Goal: Task Accomplishment & Management: Use online tool/utility

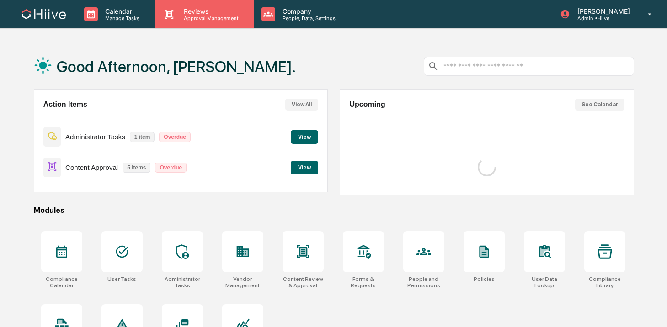
click at [192, 27] on div "Reviews Approval Management" at bounding box center [204, 14] width 99 height 28
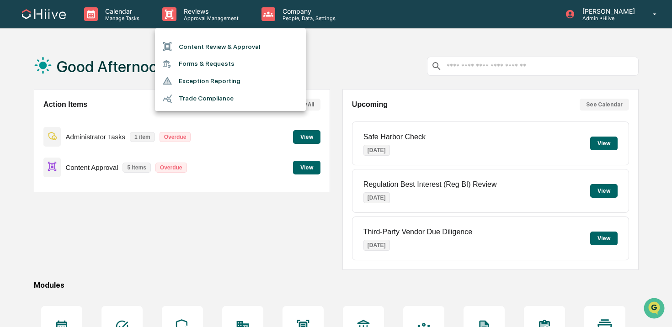
click at [309, 18] on div at bounding box center [336, 163] width 672 height 327
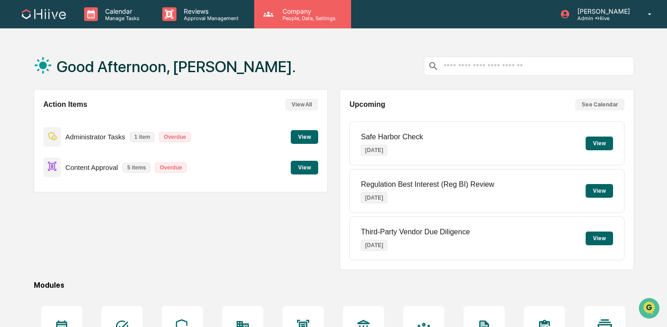
click at [291, 13] on p "Company" at bounding box center [307, 11] width 65 height 8
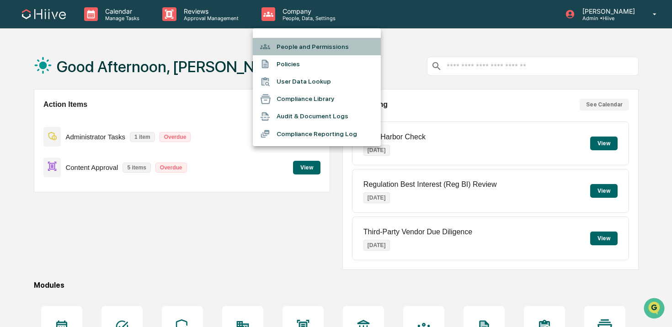
click at [320, 46] on li "People and Permissions" at bounding box center [317, 46] width 128 height 17
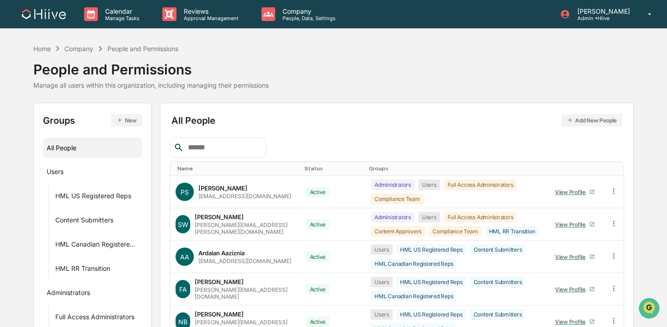
click at [224, 155] on div at bounding box center [218, 148] width 96 height 20
click at [229, 153] on input "text" at bounding box center [223, 148] width 78 height 12
type input "***"
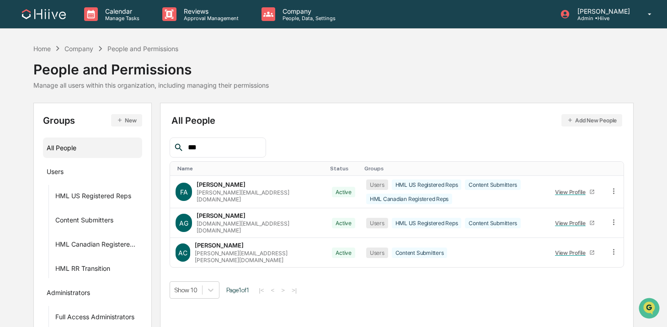
drag, startPoint x: 218, startPoint y: 150, endPoint x: 149, endPoint y: 147, distance: 69.1
click at [149, 147] on div "Groups New All People Users HML US Registered Reps Content Submitters HML Canad…" at bounding box center [333, 246] width 600 height 286
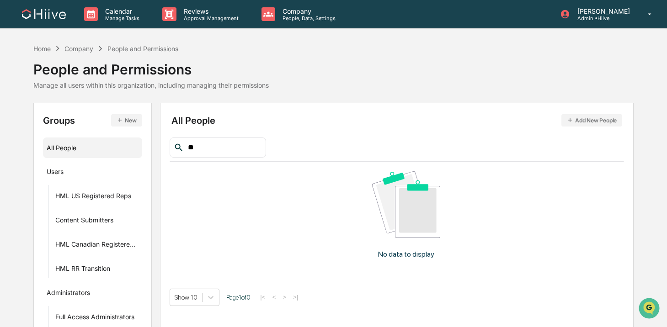
type input "*"
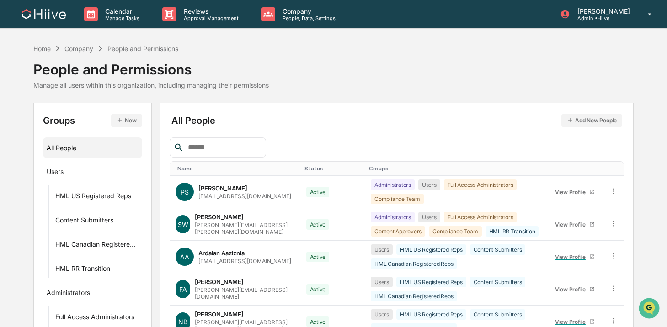
click at [215, 111] on div "All People Add New People Name Status Groups PS Priya Seth priya@hiive.com Acti…" at bounding box center [397, 313] width 474 height 420
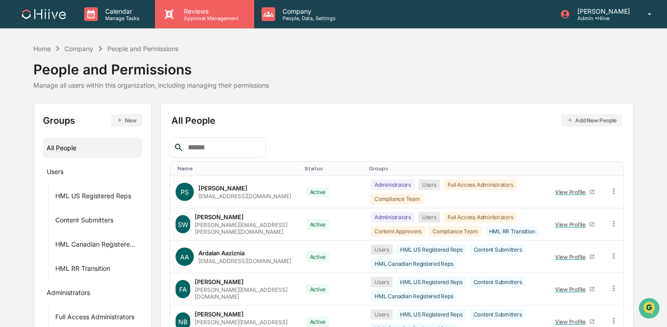
click at [205, 20] on p "Approval Management" at bounding box center [209, 18] width 67 height 6
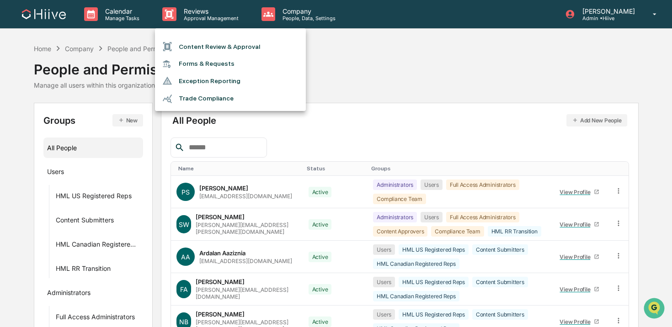
click at [210, 43] on li "Content Review & Approval" at bounding box center [230, 46] width 151 height 17
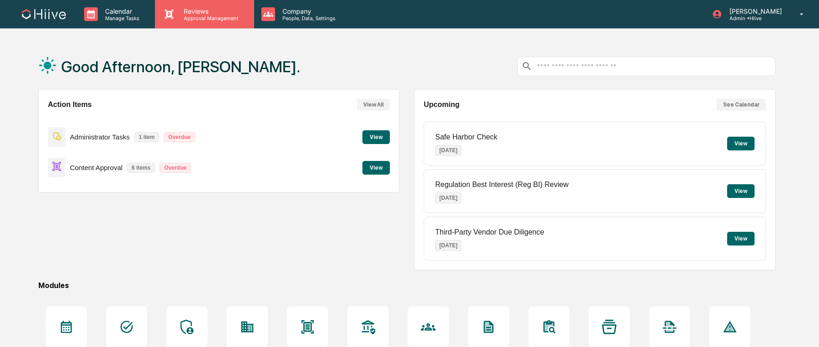
click at [194, 11] on p "Reviews" at bounding box center [209, 11] width 67 height 8
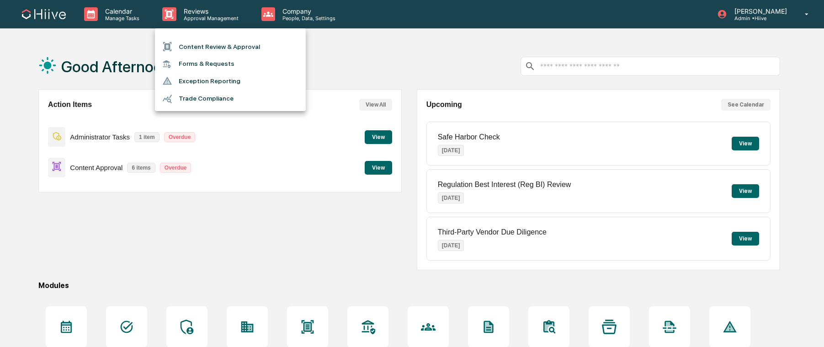
click at [211, 38] on li "Content Review & Approval" at bounding box center [230, 46] width 151 height 17
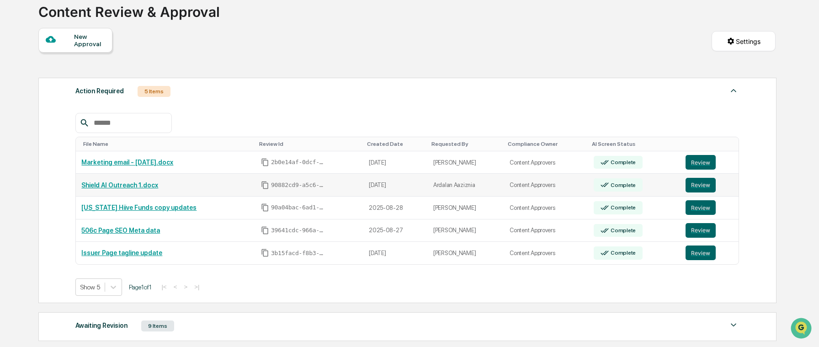
scroll to position [64, 0]
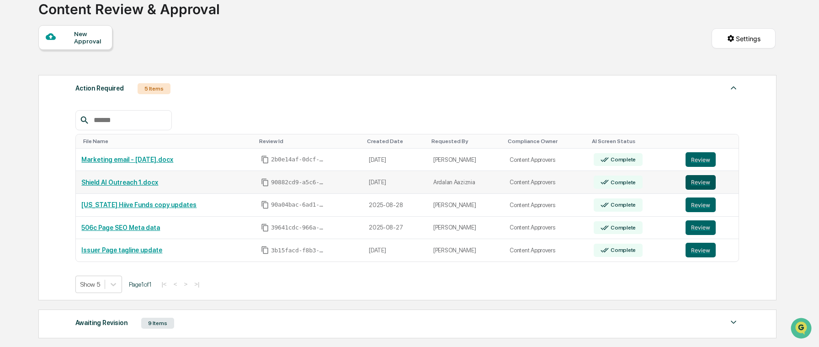
click at [699, 185] on button "Review" at bounding box center [701, 182] width 30 height 15
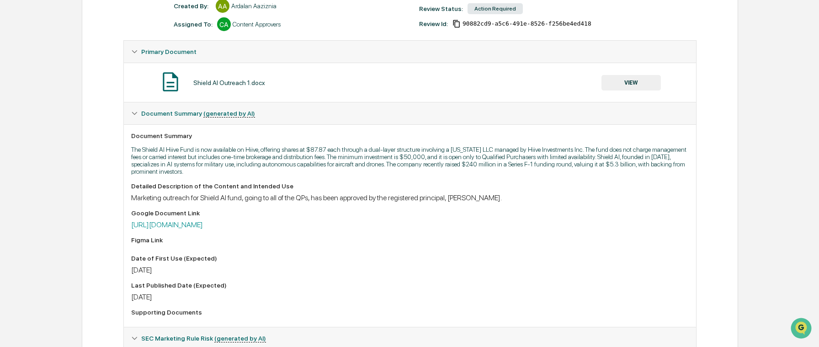
scroll to position [135, 0]
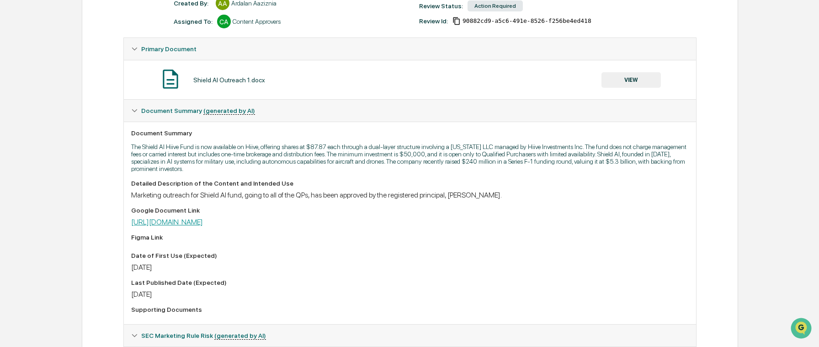
click at [203, 224] on link "https://docs.google.com/document/d/1eKxjnVZKPGWwnh8RRbRW-HDaEKrhQCDP/edit?usp=s…" at bounding box center [167, 222] width 72 height 9
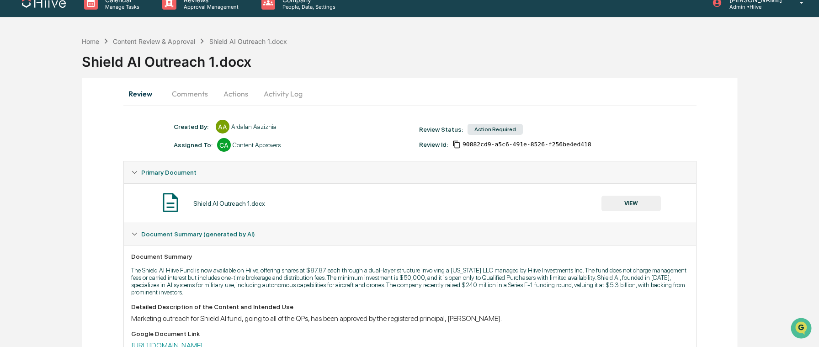
scroll to position [2, 0]
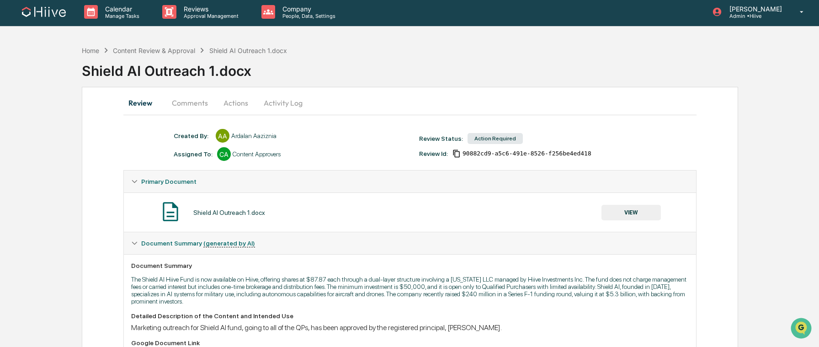
click at [280, 94] on button "Activity Log" at bounding box center [282, 103] width 53 height 22
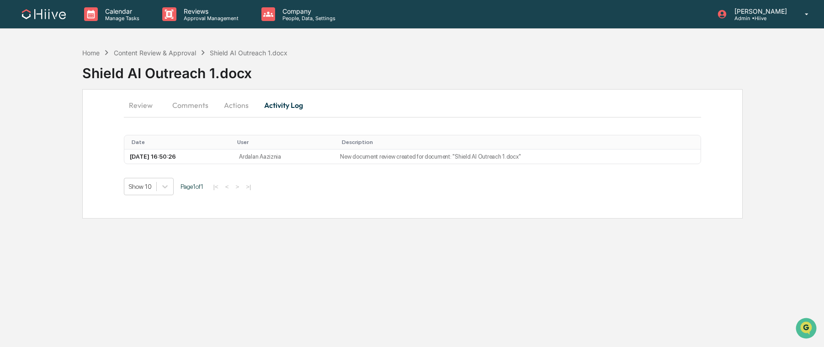
drag, startPoint x: 235, startPoint y: 109, endPoint x: 229, endPoint y: 107, distance: 7.0
click at [235, 109] on button "Actions" at bounding box center [236, 105] width 41 height 22
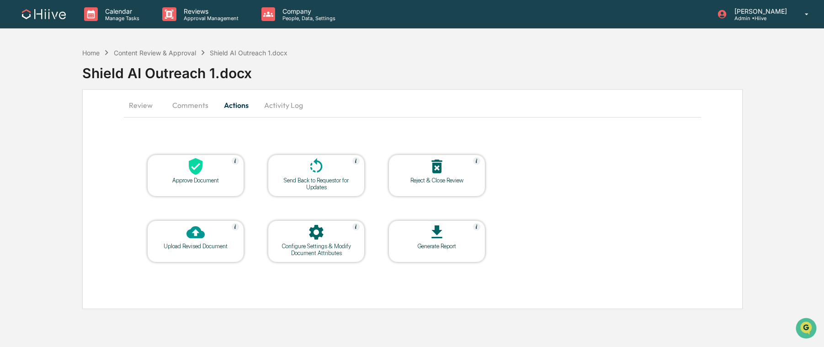
click at [195, 105] on button "Comments" at bounding box center [190, 105] width 51 height 22
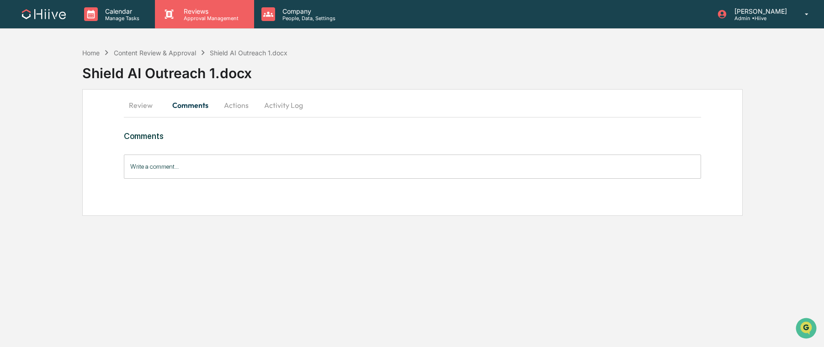
click at [191, 5] on div "Reviews Approval Management" at bounding box center [204, 14] width 99 height 28
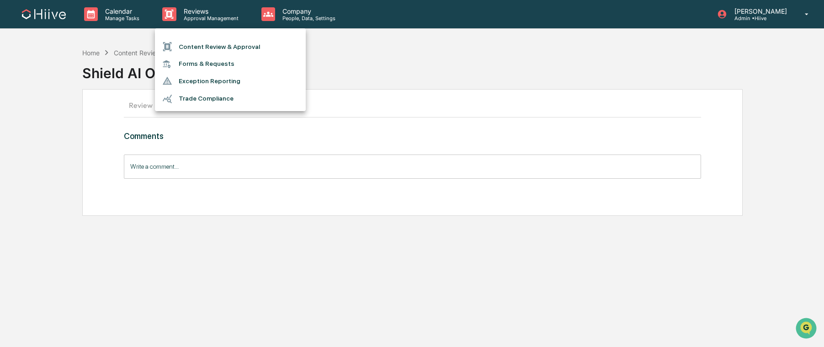
click at [208, 43] on li "Content Review & Approval" at bounding box center [230, 46] width 151 height 17
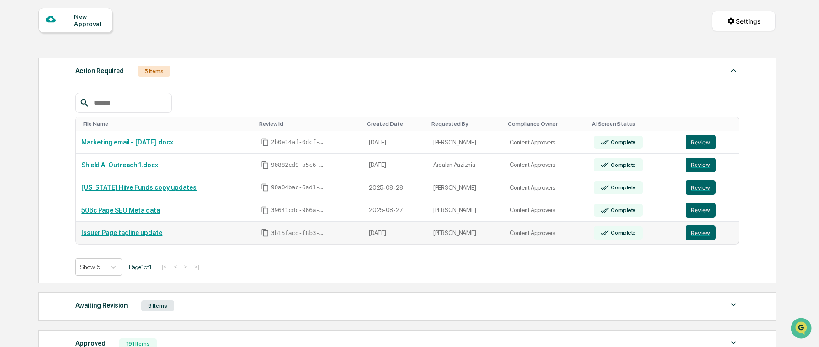
scroll to position [82, 0]
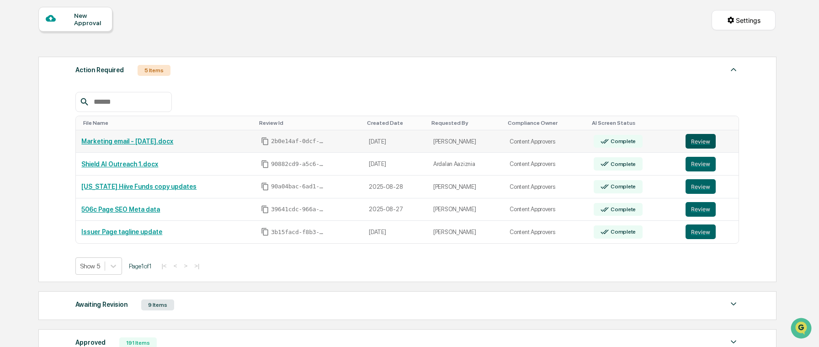
click at [692, 144] on button "Review" at bounding box center [701, 141] width 30 height 15
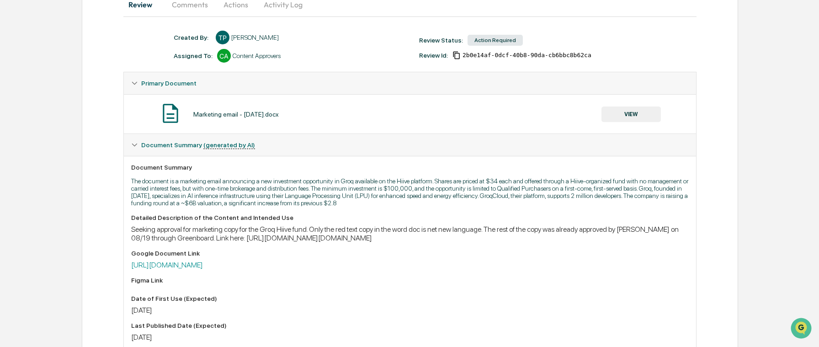
scroll to position [95, 0]
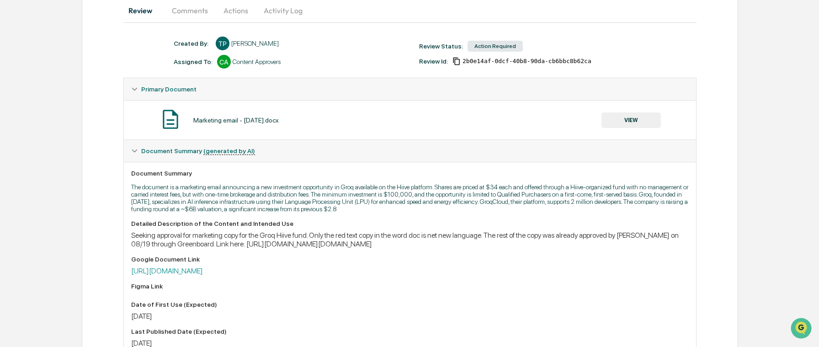
click at [616, 125] on button "VIEW" at bounding box center [631, 120] width 59 height 16
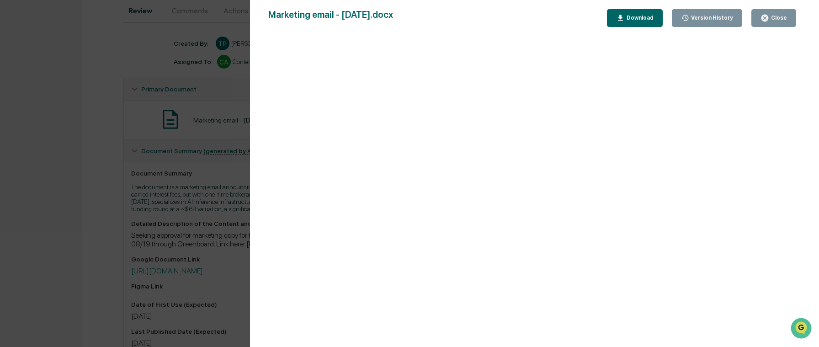
click at [225, 142] on div "Version History 08/29/2025, 06:58 PM Ted Pispidikis Marketing email - 08.29.202…" at bounding box center [409, 173] width 819 height 347
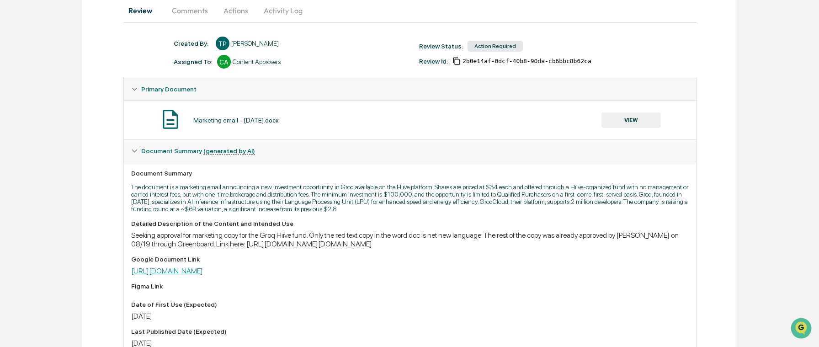
click at [203, 275] on link "https://docs.google.com/document/d/120mQymDrSlAmX_STwv9zQ7eqQbaEaQ3D/edit" at bounding box center [167, 270] width 72 height 9
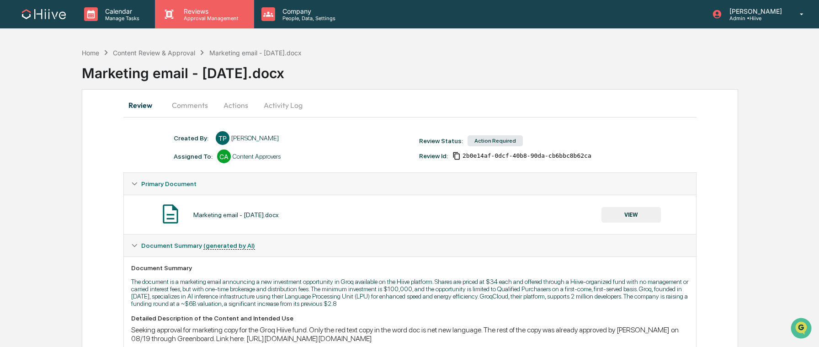
click at [208, 20] on p "Approval Management" at bounding box center [209, 18] width 67 height 6
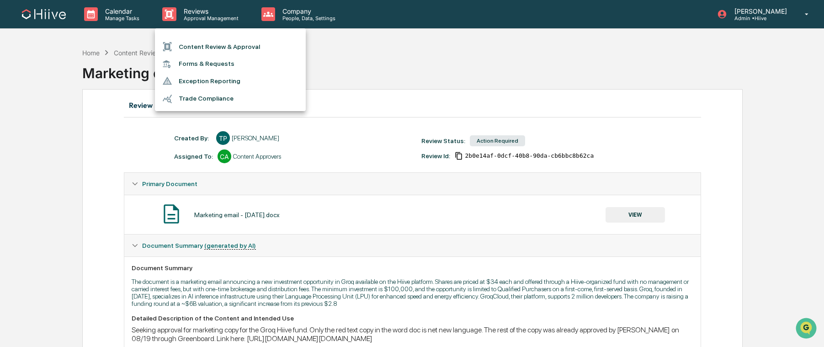
click at [215, 44] on li "Content Review & Approval" at bounding box center [230, 46] width 151 height 17
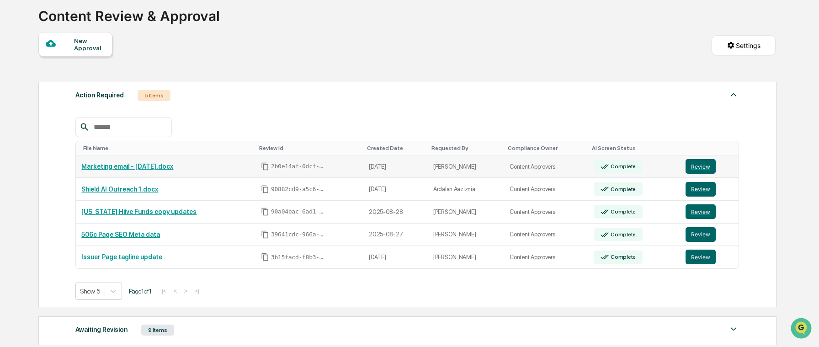
scroll to position [63, 0]
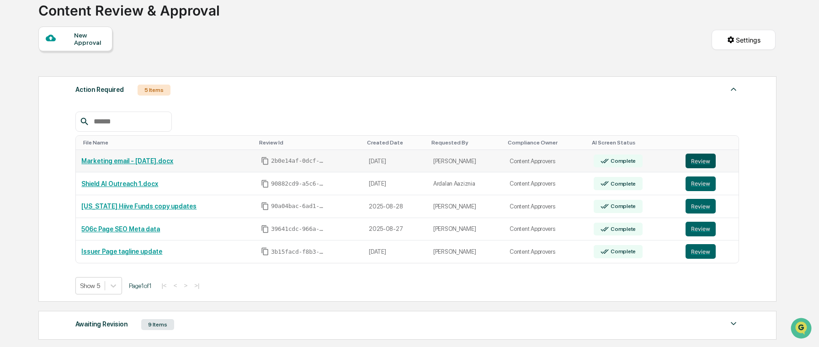
click at [693, 161] on button "Review" at bounding box center [701, 161] width 30 height 15
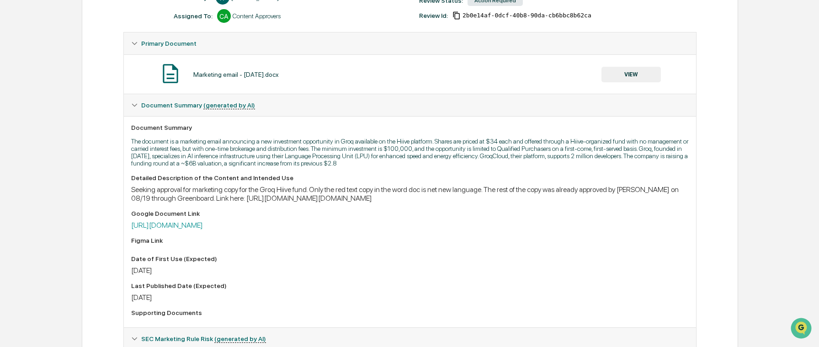
scroll to position [140, 0]
click at [203, 230] on link "[URL][DOMAIN_NAME]" at bounding box center [167, 225] width 72 height 9
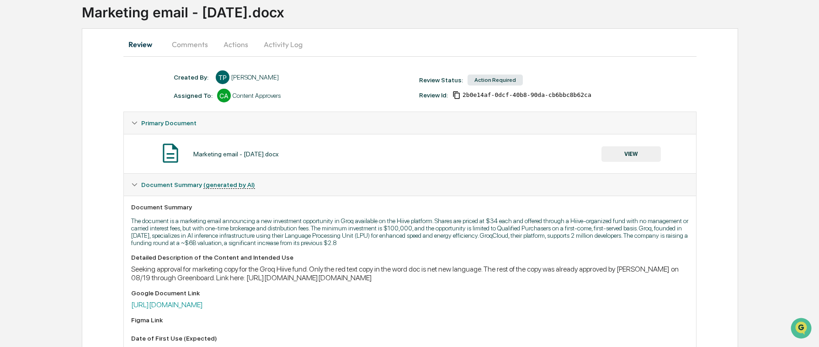
scroll to position [0, 0]
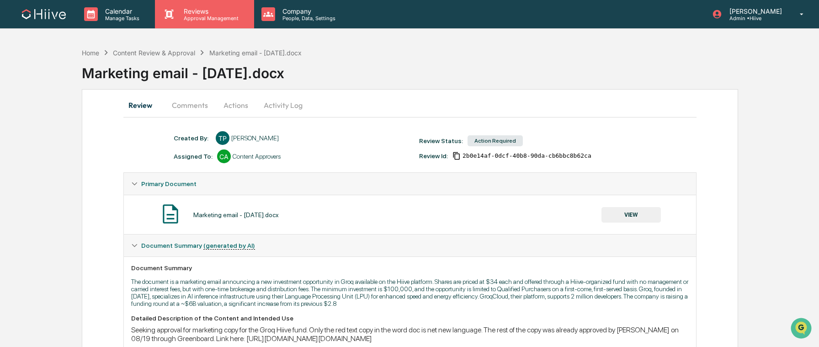
click at [197, 21] on div "Reviews Approval Management" at bounding box center [204, 14] width 99 height 28
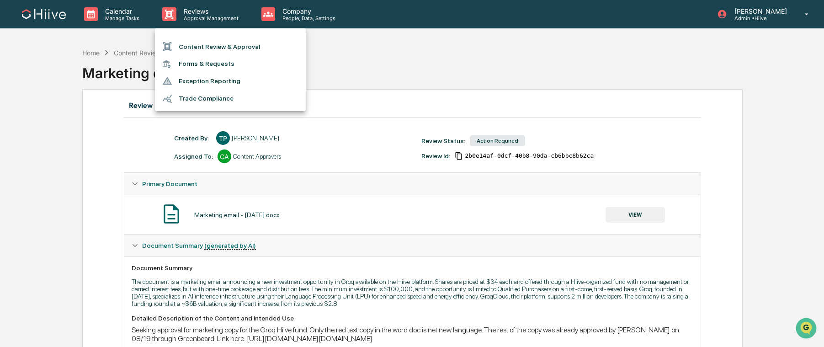
click at [207, 47] on li "Content Review & Approval" at bounding box center [230, 46] width 151 height 17
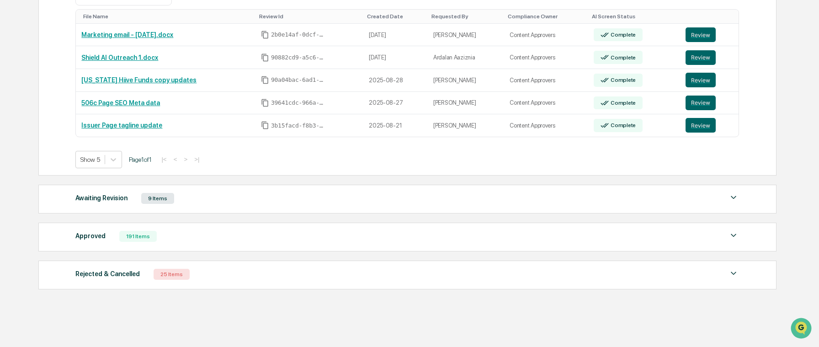
scroll to position [213, 0]
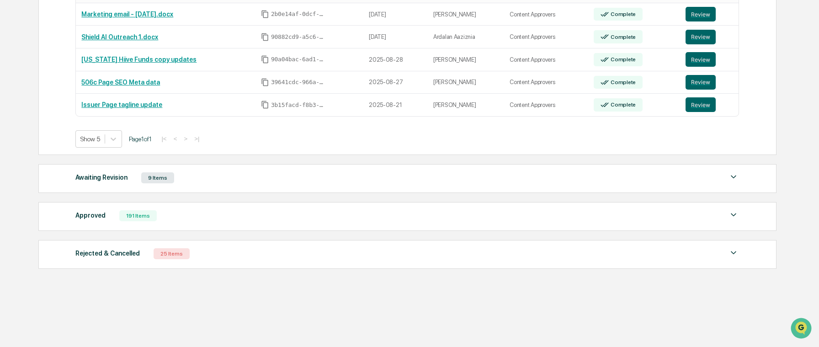
click at [161, 216] on div "Approved 191 Items" at bounding box center [407, 215] width 664 height 13
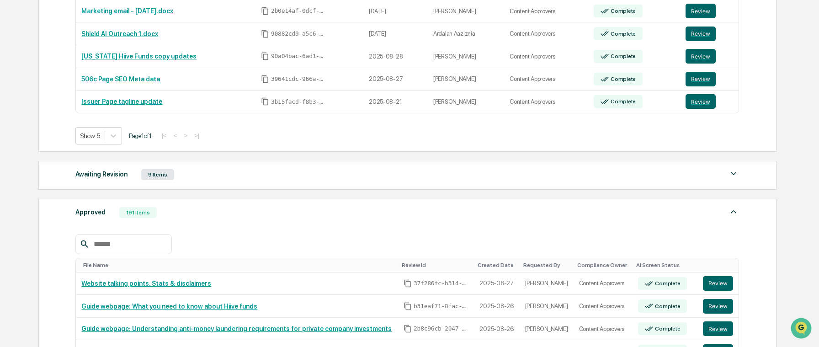
click at [119, 249] on input "text" at bounding box center [129, 244] width 78 height 12
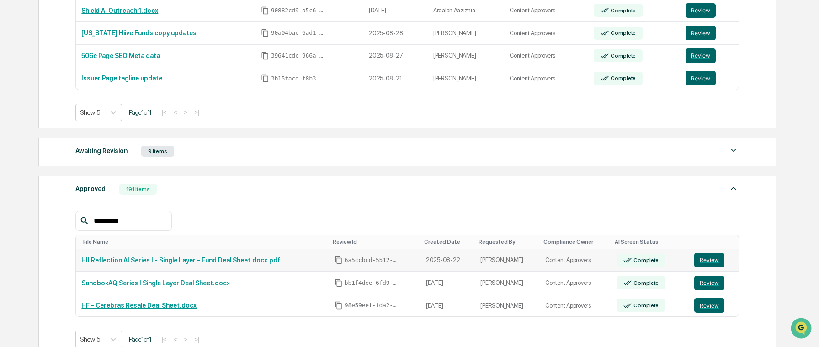
scroll to position [237, 0]
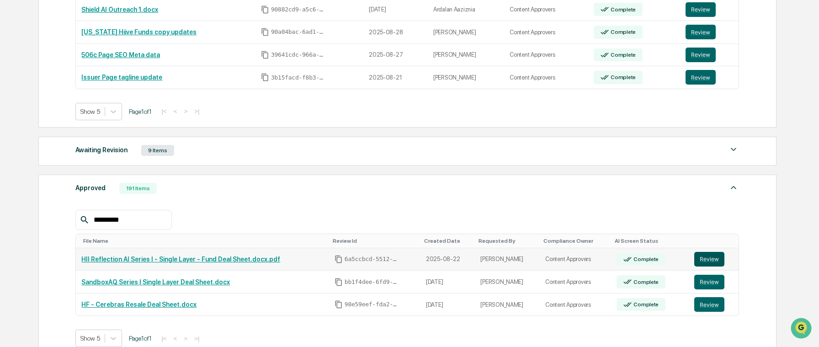
type input "*********"
click at [707, 263] on button "Review" at bounding box center [709, 259] width 30 height 15
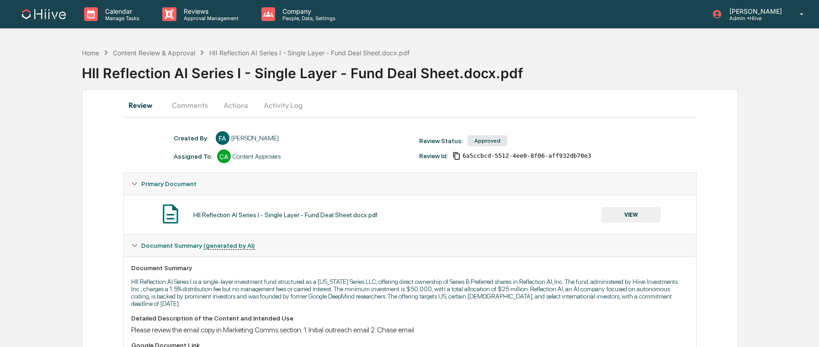
click at [269, 103] on button "Activity Log" at bounding box center [282, 105] width 53 height 22
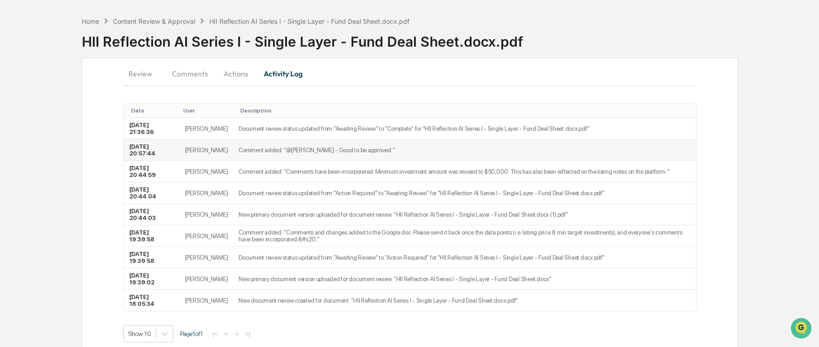
scroll to position [29, 0]
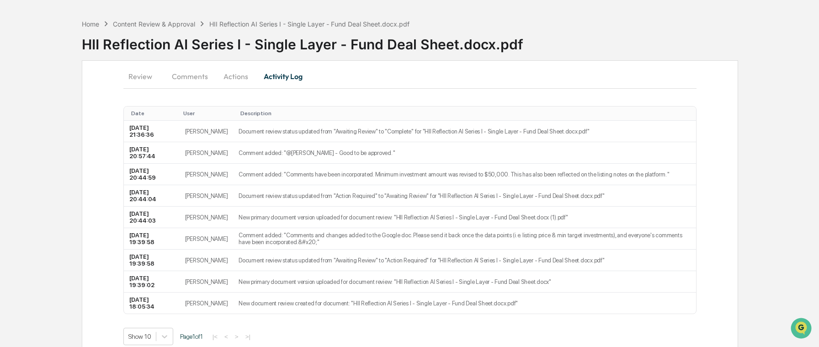
drag, startPoint x: 221, startPoint y: 78, endPoint x: 212, endPoint y: 77, distance: 9.6
click at [221, 78] on button "Actions" at bounding box center [235, 76] width 41 height 22
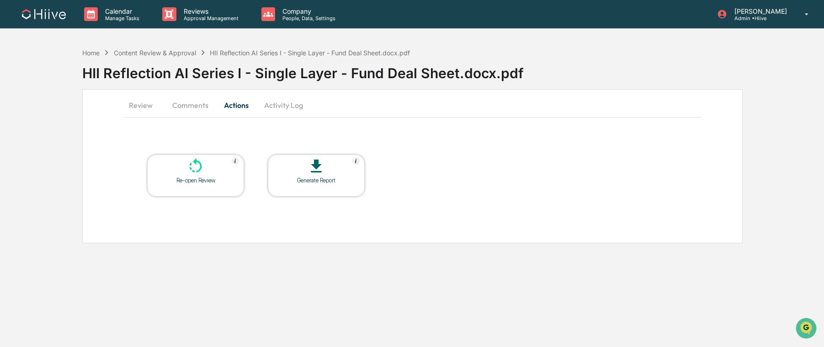
click at [191, 107] on button "Comments" at bounding box center [190, 105] width 51 height 22
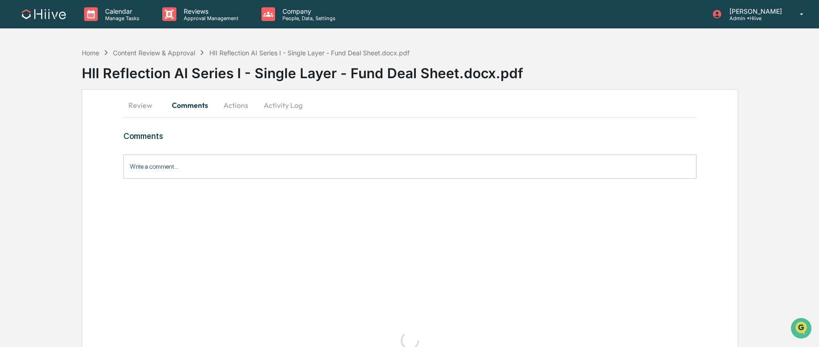
click at [142, 109] on button "Review" at bounding box center [143, 105] width 41 height 22
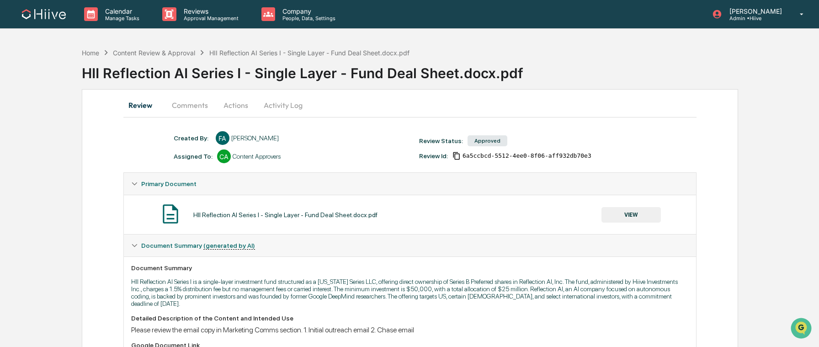
click at [187, 106] on button "Comments" at bounding box center [190, 105] width 51 height 22
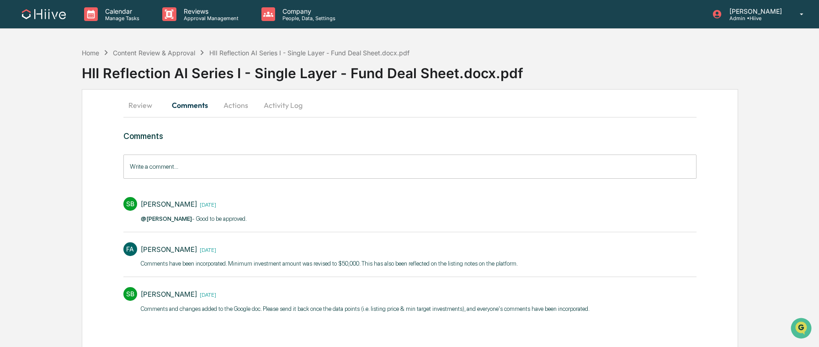
drag, startPoint x: 144, startPoint y: 98, endPoint x: 153, endPoint y: 99, distance: 8.3
click at [147, 98] on button "Review" at bounding box center [143, 105] width 41 height 22
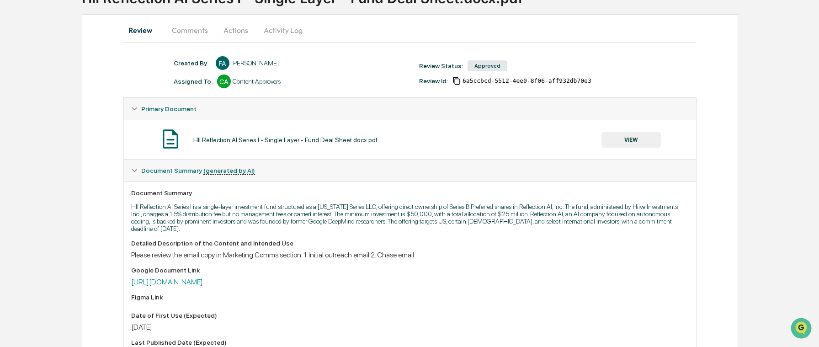
scroll to position [127, 0]
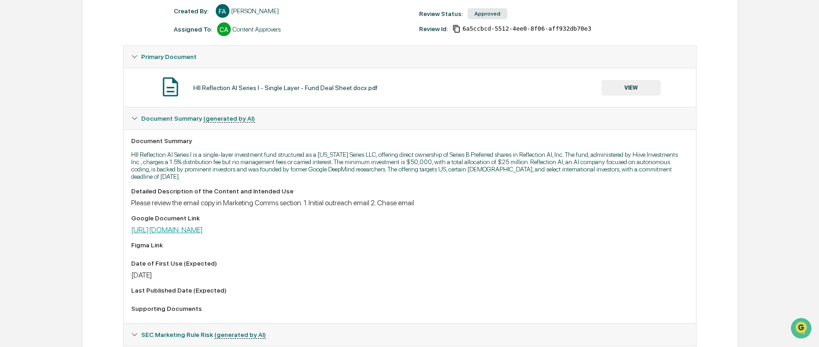
click at [203, 232] on link "https://docs.google.com/document/d/1sAtoMRdr6GtslJZKJiU3ZeySddD_-1pT/edit" at bounding box center [167, 229] width 72 height 9
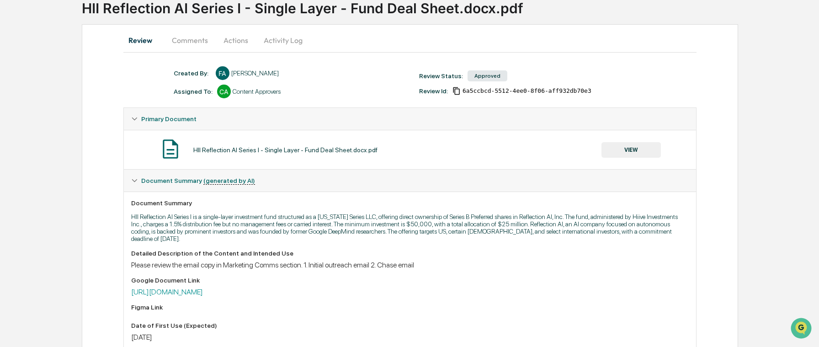
scroll to position [0, 0]
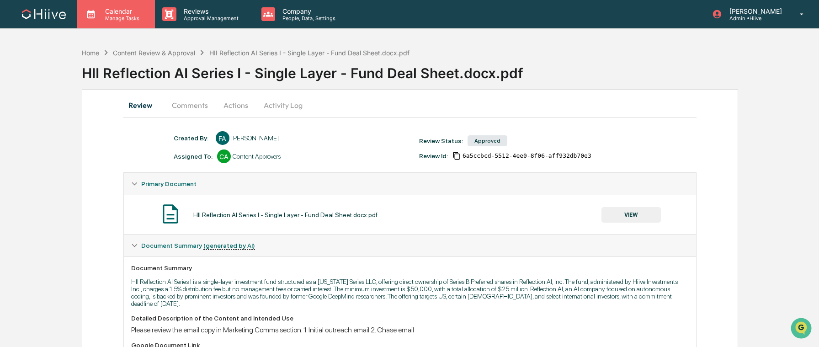
click at [141, 9] on p "Calendar" at bounding box center [121, 11] width 46 height 8
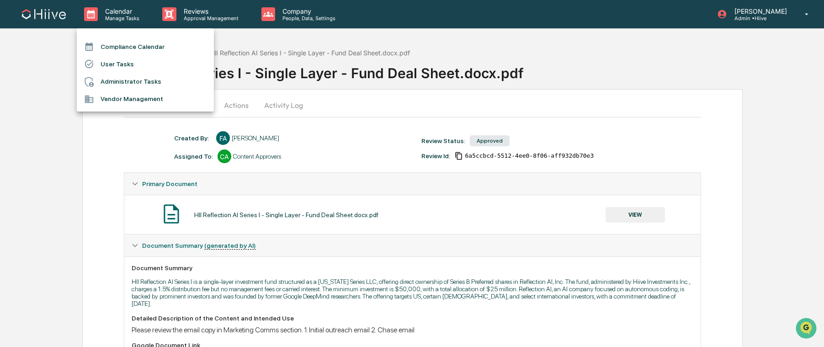
click at [207, 20] on div at bounding box center [412, 173] width 824 height 347
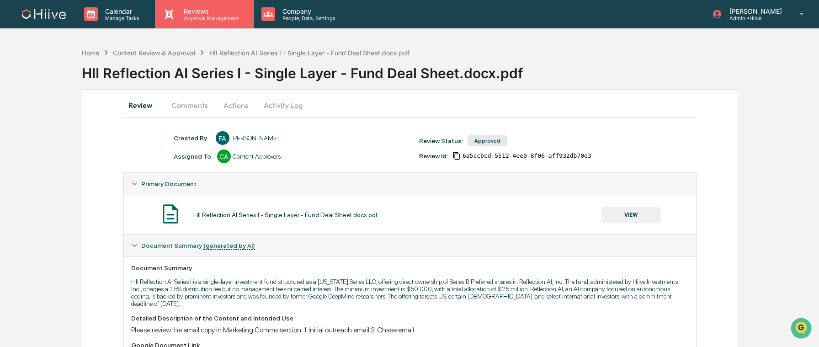
click at [196, 19] on p "Approval Management" at bounding box center [209, 18] width 67 height 6
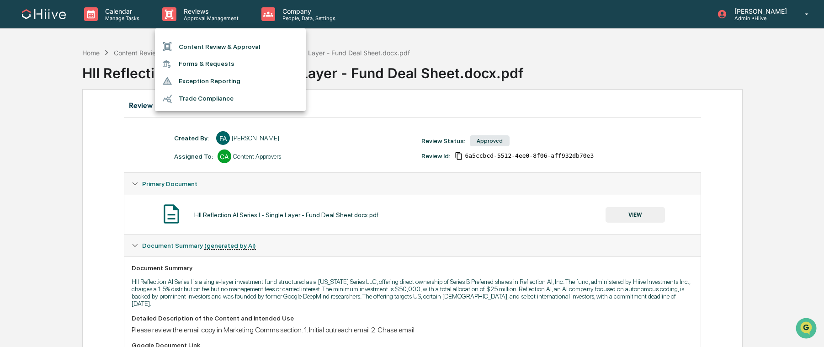
click at [199, 48] on li "Content Review & Approval" at bounding box center [230, 46] width 151 height 17
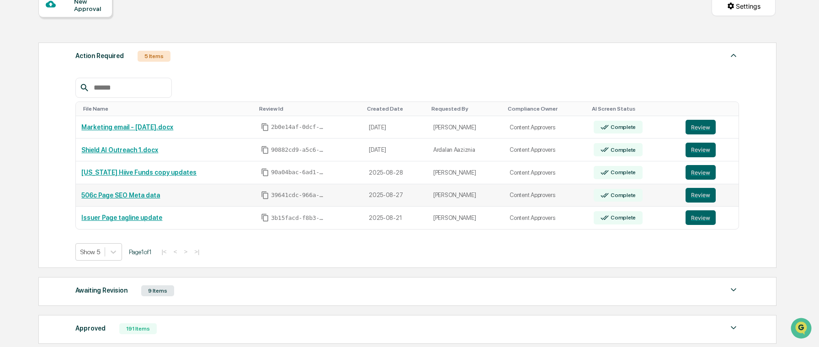
scroll to position [97, 0]
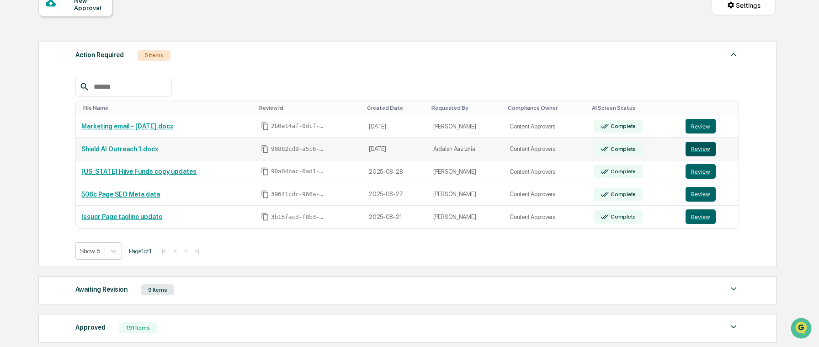
click at [700, 155] on button "Review" at bounding box center [701, 149] width 30 height 15
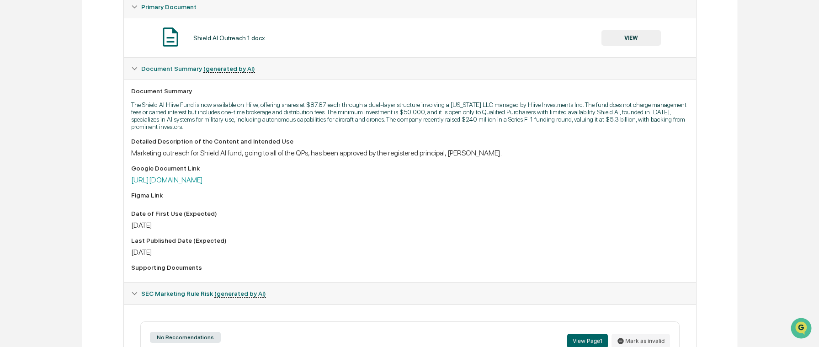
scroll to position [182, 0]
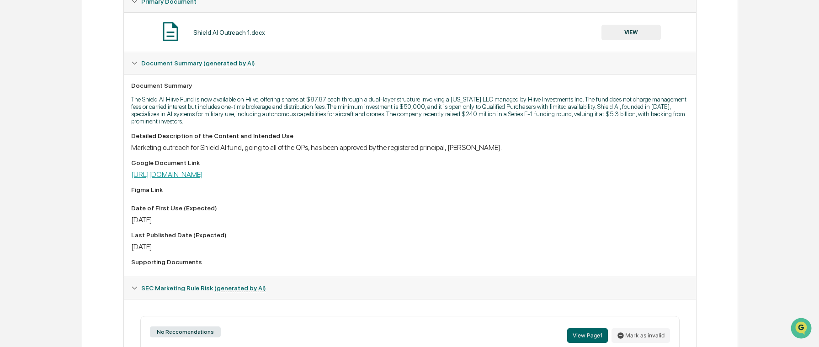
click at [203, 177] on link "[URL][DOMAIN_NAME]" at bounding box center [167, 174] width 72 height 9
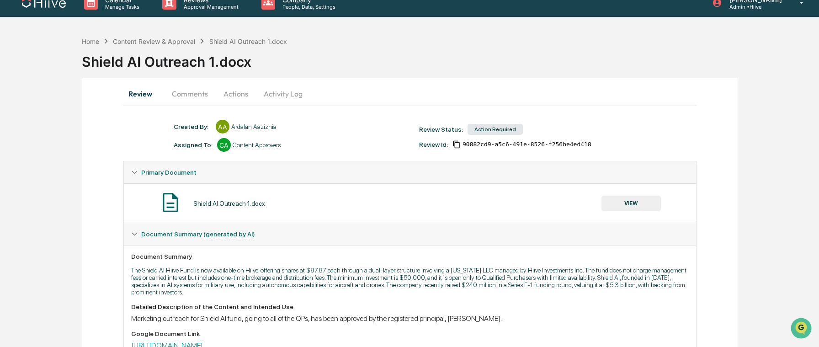
scroll to position [0, 0]
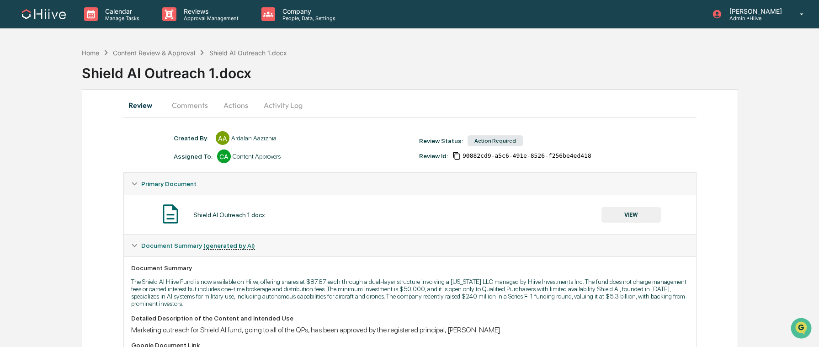
click at [280, 109] on button "Activity Log" at bounding box center [282, 105] width 53 height 22
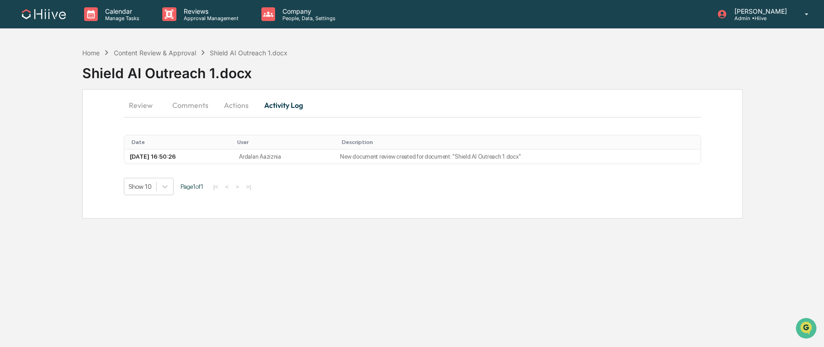
click at [242, 108] on button "Actions" at bounding box center [236, 105] width 41 height 22
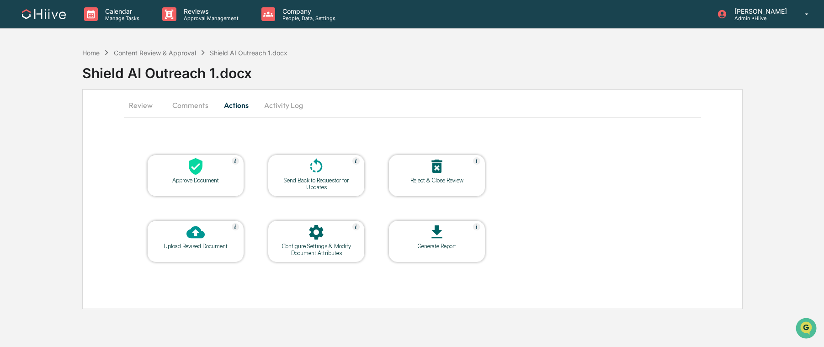
click at [317, 160] on icon at bounding box center [316, 166] width 18 height 18
click at [170, 110] on button "Comments" at bounding box center [190, 105] width 51 height 22
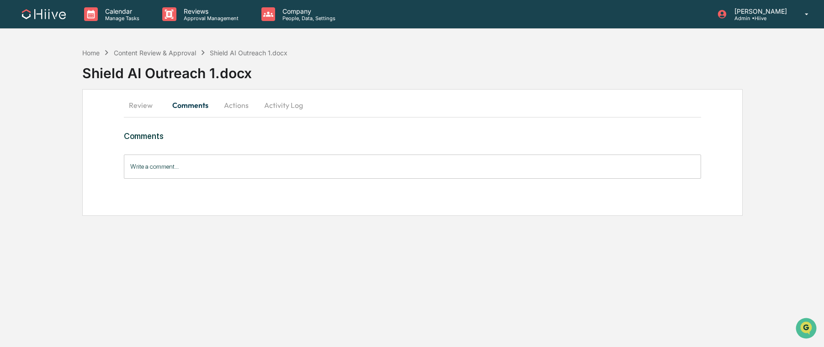
click at [129, 107] on button "Review" at bounding box center [144, 105] width 41 height 22
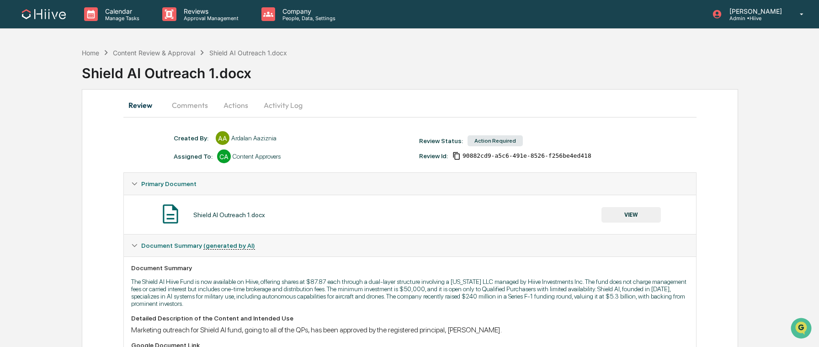
click at [241, 105] on button "Actions" at bounding box center [235, 105] width 41 height 22
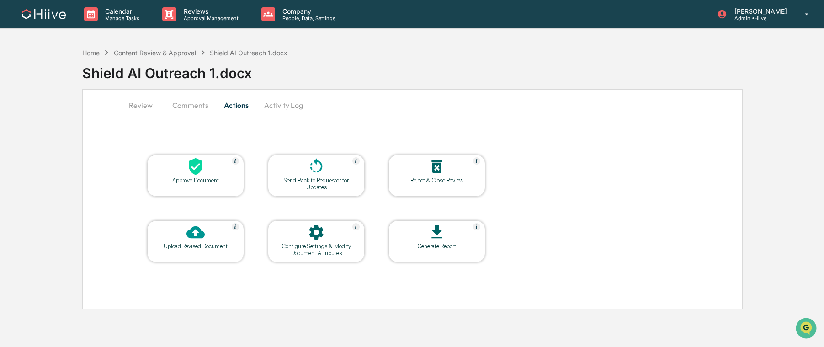
click at [309, 177] on div "Send Back to Requestor for Updates" at bounding box center [316, 184] width 82 height 14
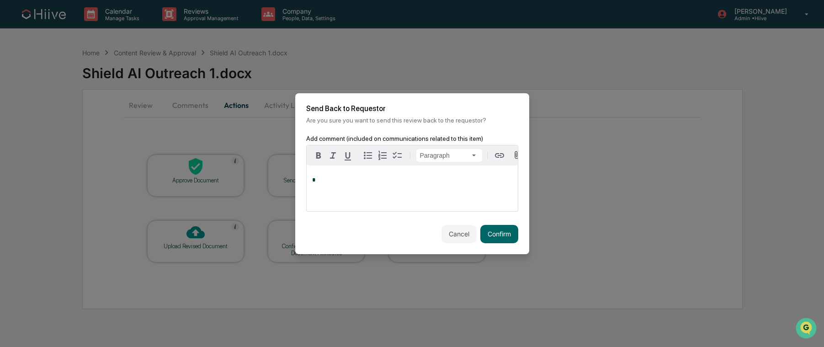
click at [386, 181] on p "*" at bounding box center [412, 180] width 200 height 6
drag, startPoint x: 463, startPoint y: 236, endPoint x: 429, endPoint y: 224, distance: 35.9
click at [463, 236] on button "Cancel" at bounding box center [459, 234] width 35 height 18
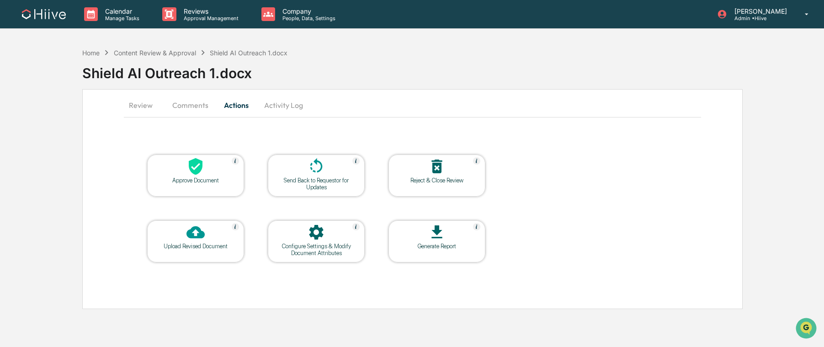
click at [192, 108] on button "Comments" at bounding box center [190, 105] width 51 height 22
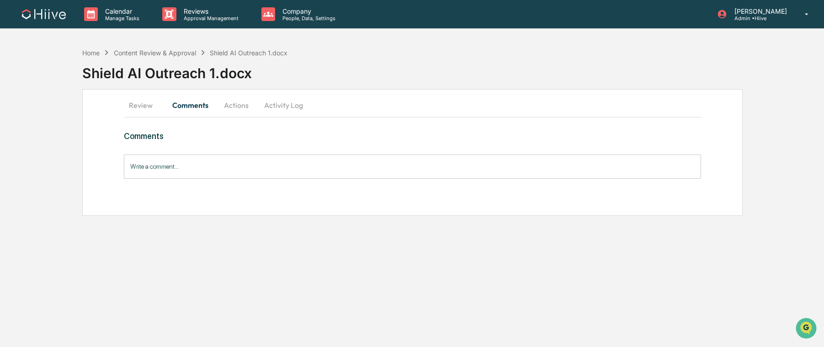
click at [189, 162] on input "Write a comment..." at bounding box center [412, 166] width 577 height 24
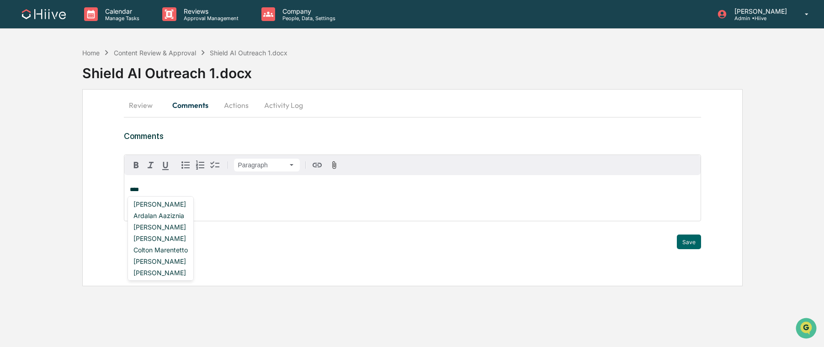
drag, startPoint x: 180, startPoint y: 218, endPoint x: 184, endPoint y: 217, distance: 4.8
click at [180, 218] on div "Ardalan Aaziznia" at bounding box center [161, 215] width 62 height 11
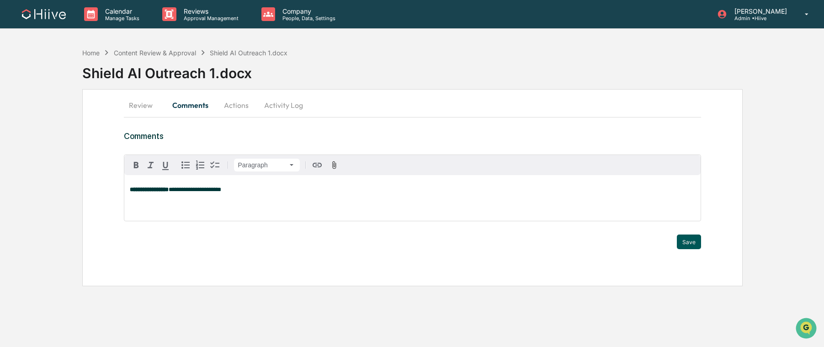
click at [690, 235] on button "Save" at bounding box center [689, 241] width 24 height 15
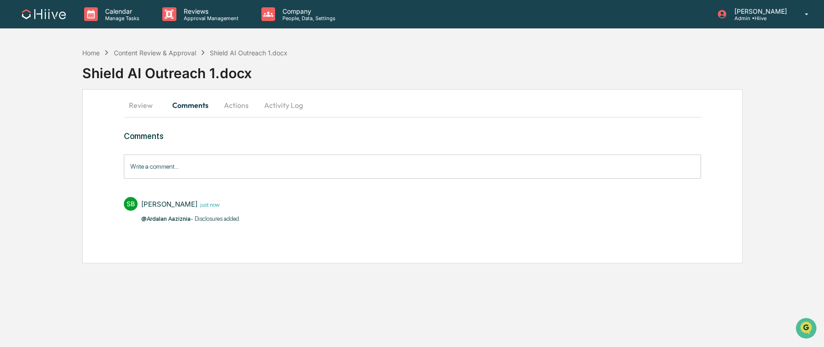
drag, startPoint x: 230, startPoint y: 102, endPoint x: 266, endPoint y: 105, distance: 35.8
click at [230, 102] on button "Actions" at bounding box center [236, 105] width 41 height 22
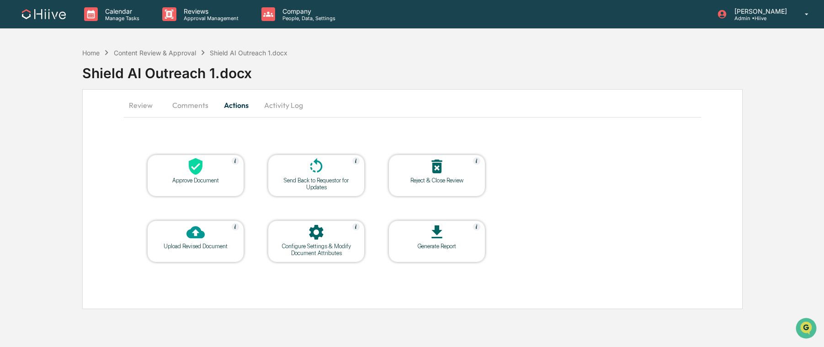
click at [287, 107] on button "Activity Log" at bounding box center [283, 105] width 53 height 22
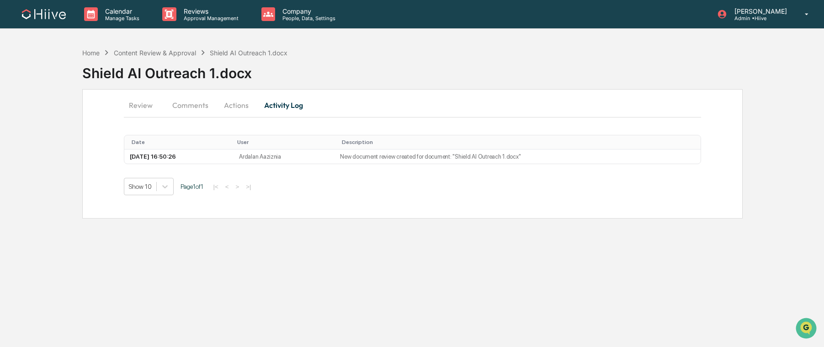
click at [240, 109] on button "Actions" at bounding box center [236, 105] width 41 height 22
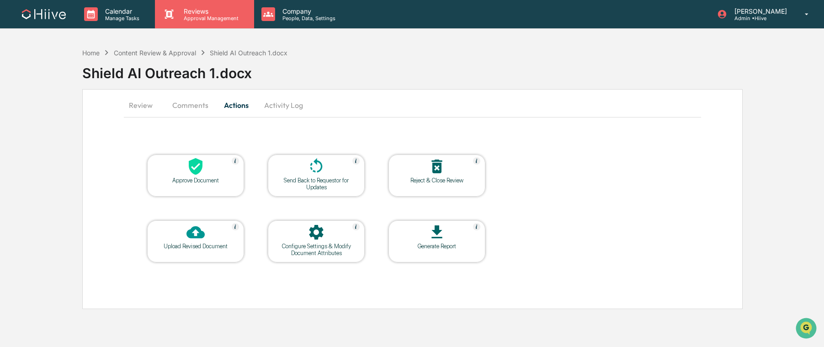
click at [197, 15] on p "Approval Management" at bounding box center [209, 18] width 67 height 6
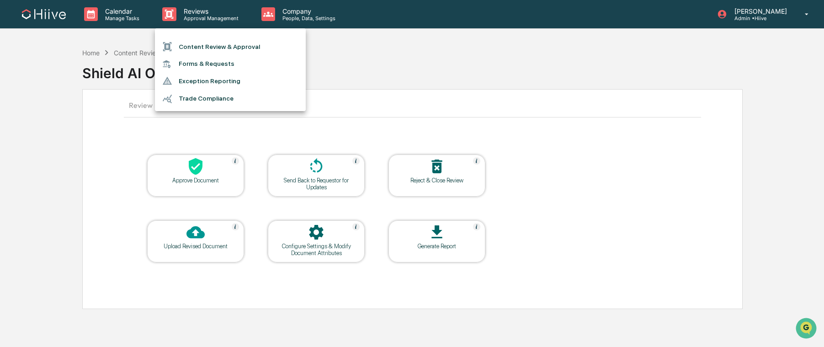
click at [205, 36] on ul "Content Review & Approval Forms & Requests Exception Reporting Trade Compliance" at bounding box center [230, 69] width 151 height 83
click at [195, 48] on li "Content Review & Approval" at bounding box center [230, 46] width 151 height 17
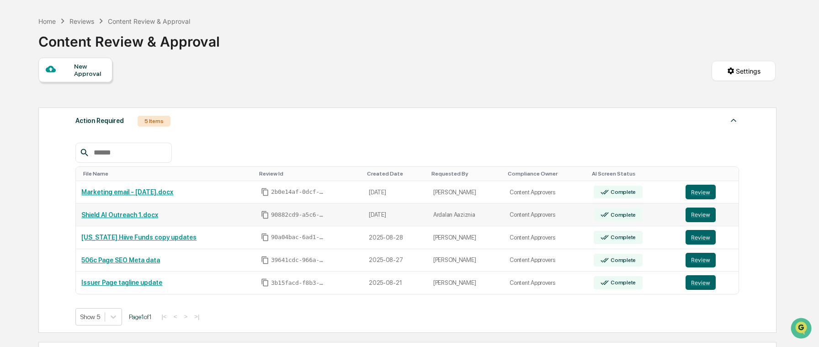
scroll to position [33, 0]
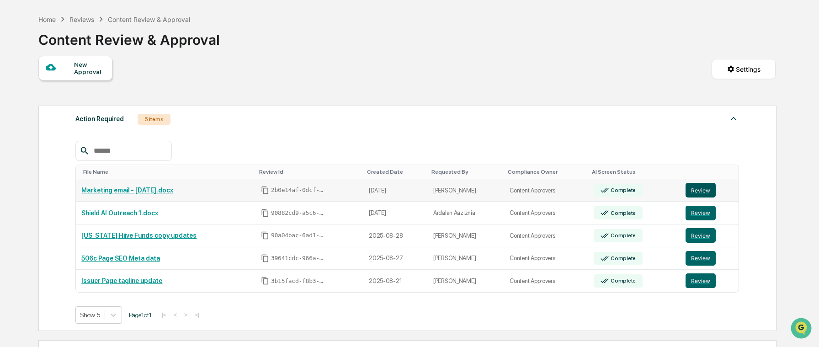
click at [695, 193] on button "Review" at bounding box center [701, 190] width 30 height 15
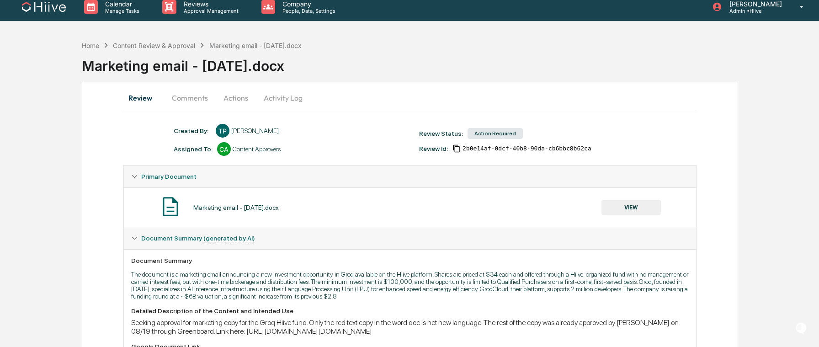
scroll to position [8, 0]
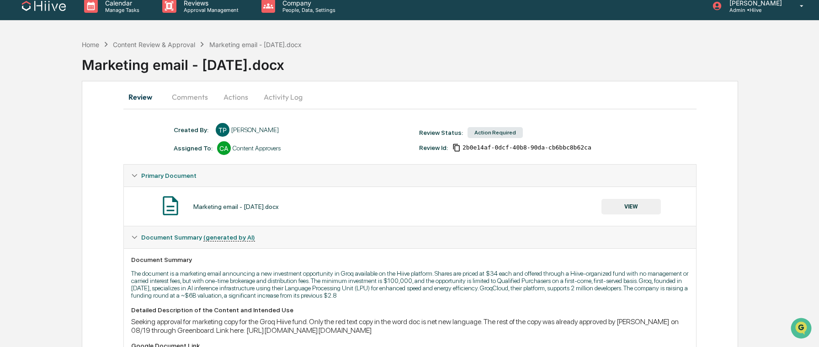
click at [634, 211] on button "VIEW" at bounding box center [631, 207] width 59 height 16
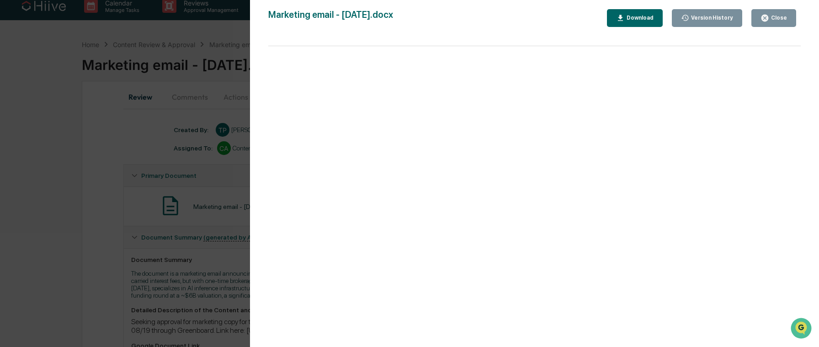
click at [148, 134] on div "Version History [DATE] 06:58 PM [PERSON_NAME] Marketing email - [DATE].docx Clo…" at bounding box center [409, 173] width 819 height 347
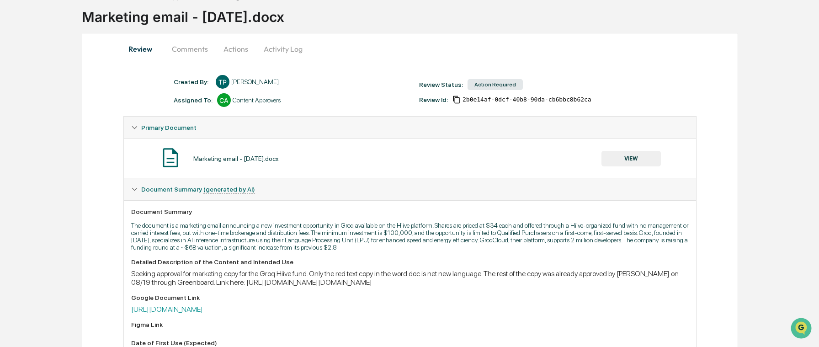
scroll to position [81, 0]
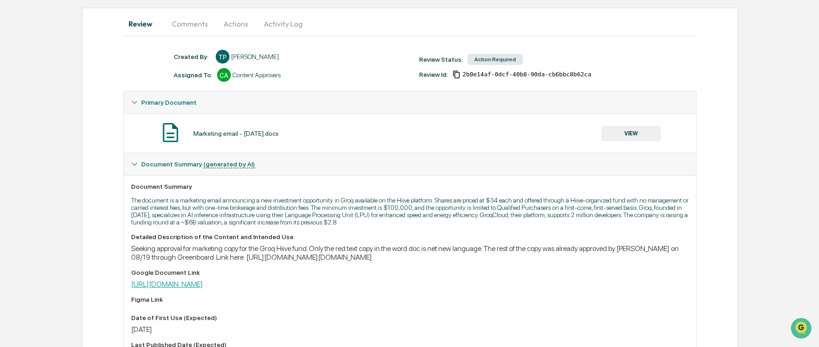
click at [203, 288] on link "https://docs.google.com/document/d/120mQymDrSlAmX_STwv9zQ7eqQbaEaQ3D/edit" at bounding box center [167, 284] width 72 height 9
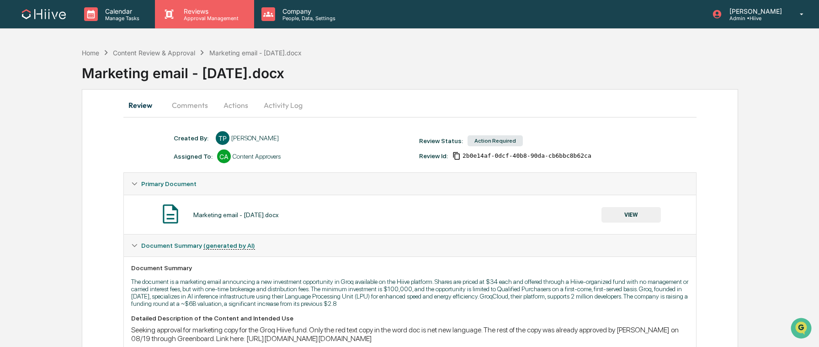
click at [192, 21] on div "Reviews Approval Management" at bounding box center [204, 14] width 99 height 28
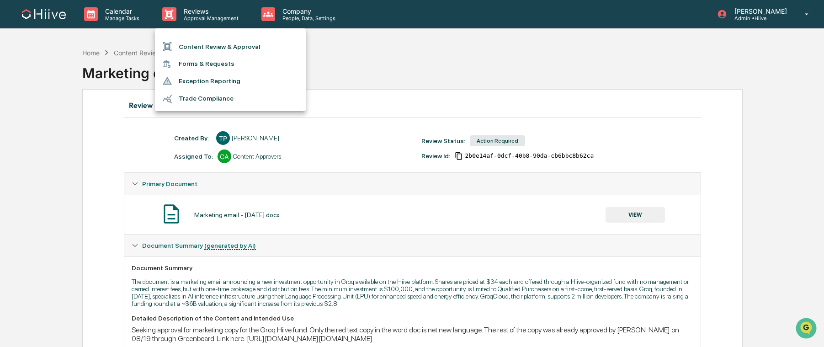
click at [198, 42] on li "Content Review & Approval" at bounding box center [230, 46] width 151 height 17
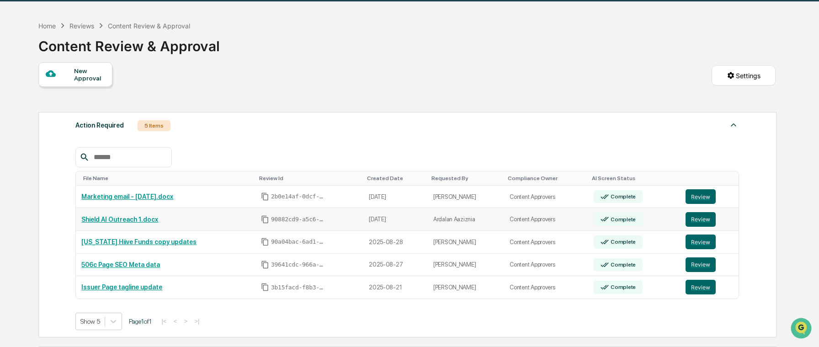
scroll to position [43, 0]
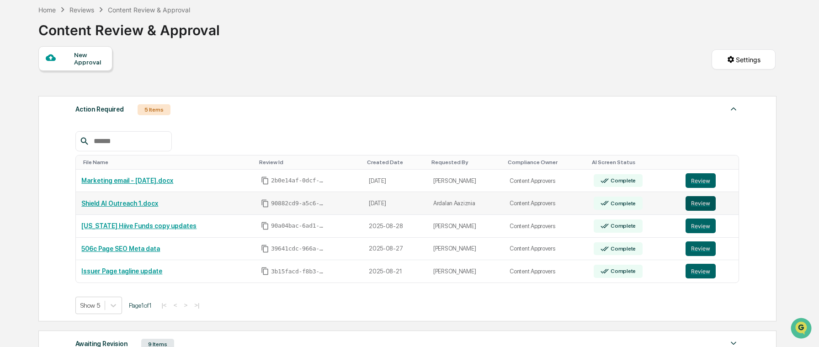
click at [698, 207] on button "Review" at bounding box center [701, 203] width 30 height 15
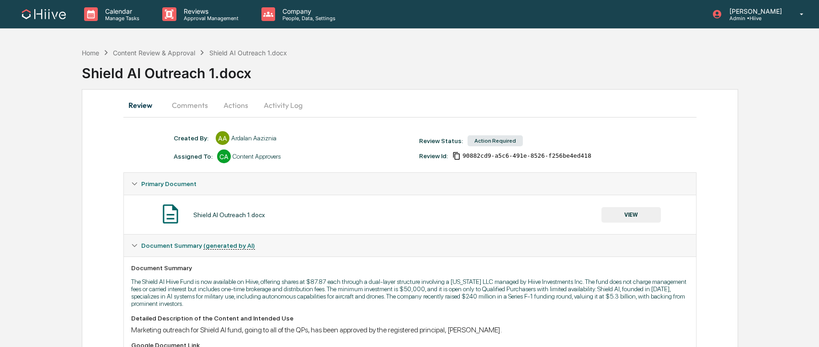
click at [270, 102] on button "Activity Log" at bounding box center [282, 105] width 53 height 22
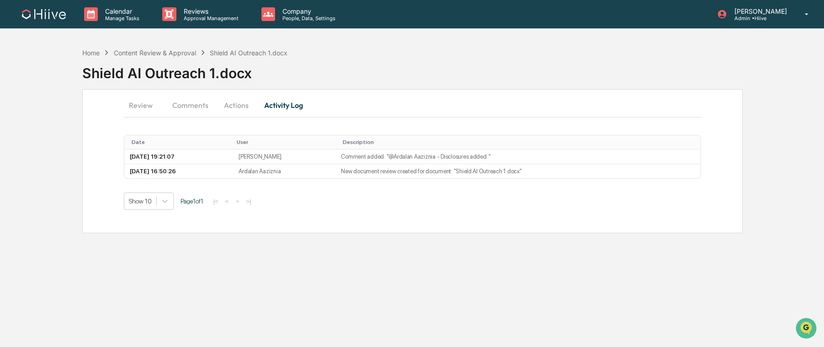
click at [234, 105] on button "Actions" at bounding box center [236, 105] width 41 height 22
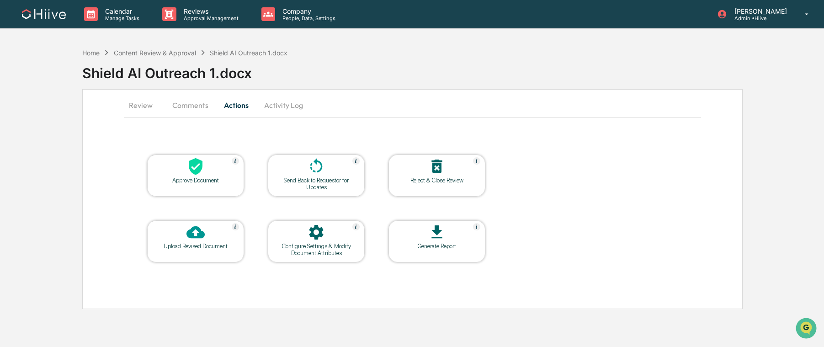
click at [306, 169] on div at bounding box center [316, 167] width 91 height 20
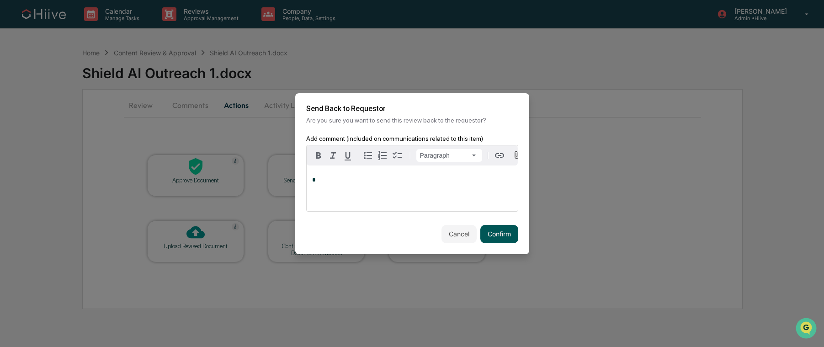
drag, startPoint x: 491, startPoint y: 232, endPoint x: 485, endPoint y: 229, distance: 7.2
click at [492, 232] on button "Confirm" at bounding box center [499, 234] width 38 height 18
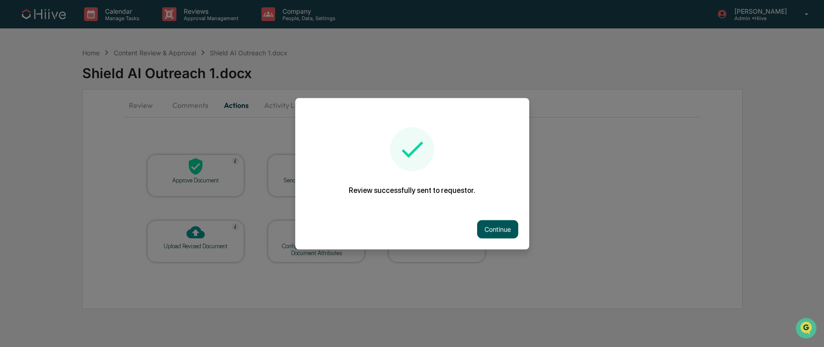
click at [499, 221] on button "Continue" at bounding box center [497, 229] width 41 height 18
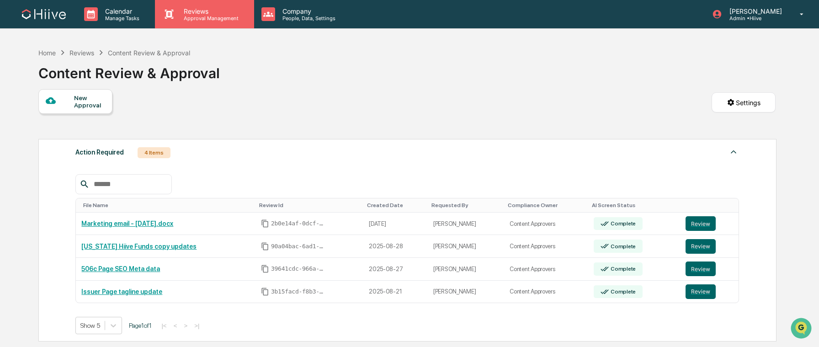
click at [219, 25] on div "Reviews Approval Management" at bounding box center [204, 14] width 99 height 28
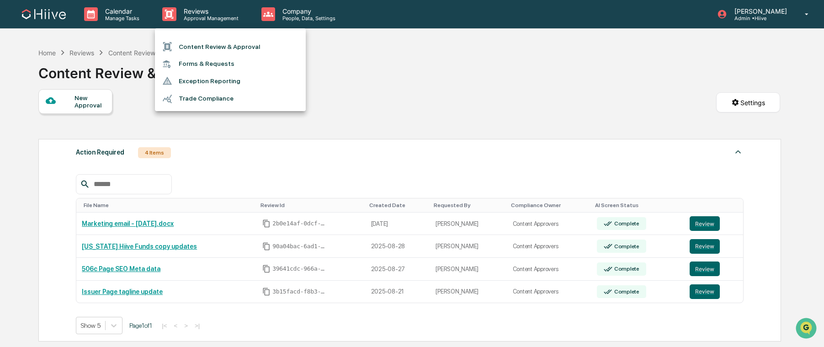
click at [230, 44] on li "Content Review & Approval" at bounding box center [230, 46] width 151 height 17
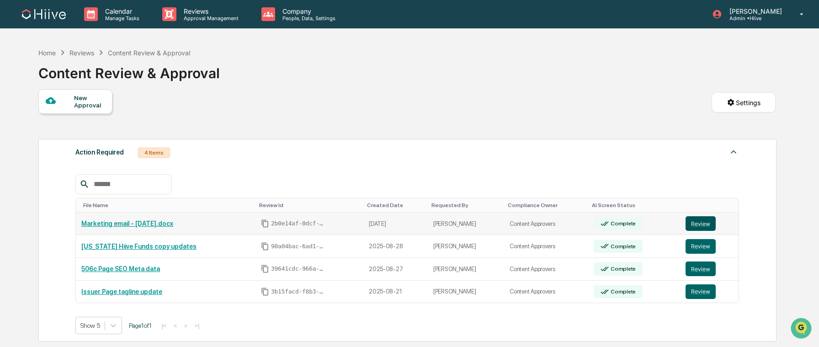
click at [711, 221] on button "Review" at bounding box center [701, 223] width 30 height 15
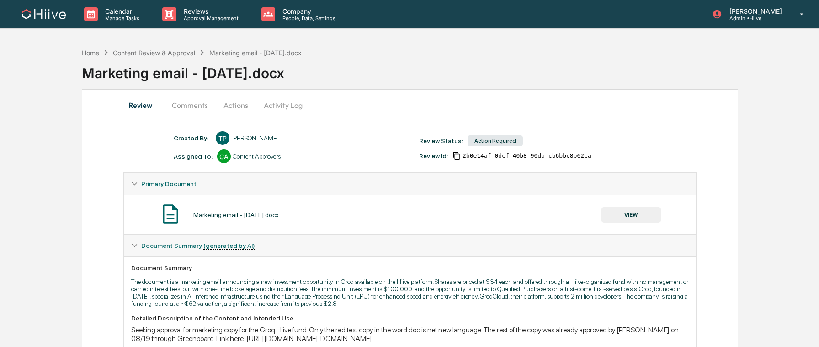
click at [280, 105] on button "Activity Log" at bounding box center [282, 105] width 53 height 22
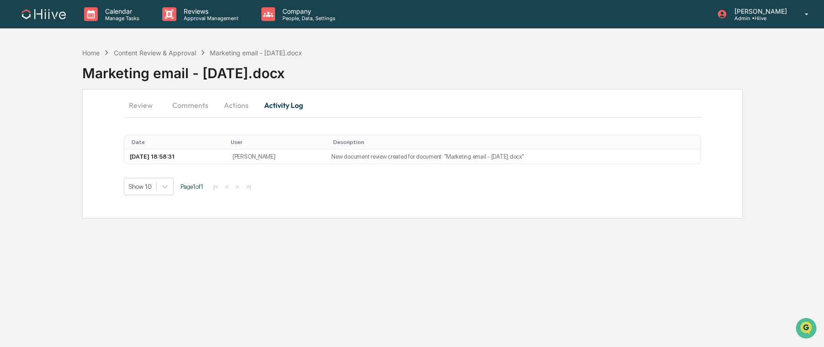
click at [239, 108] on button "Actions" at bounding box center [236, 105] width 41 height 22
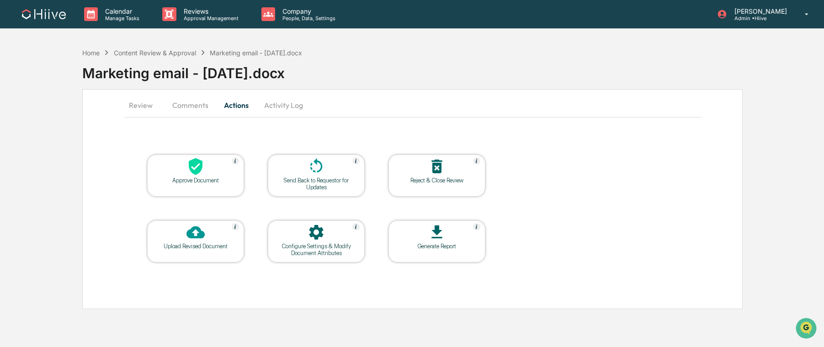
click at [331, 176] on div at bounding box center [316, 167] width 91 height 20
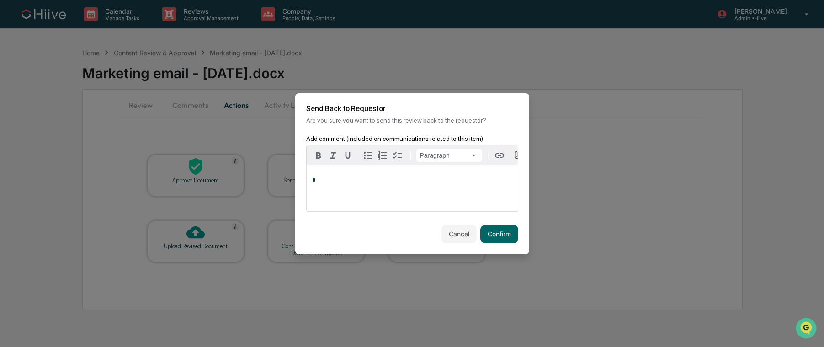
click at [448, 181] on p "*" at bounding box center [412, 180] width 200 height 6
click at [494, 234] on button "Confirm" at bounding box center [499, 234] width 38 height 18
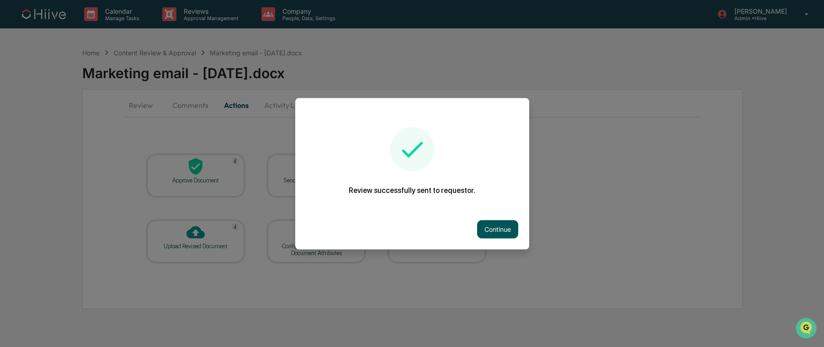
click at [501, 224] on button "Continue" at bounding box center [497, 229] width 41 height 18
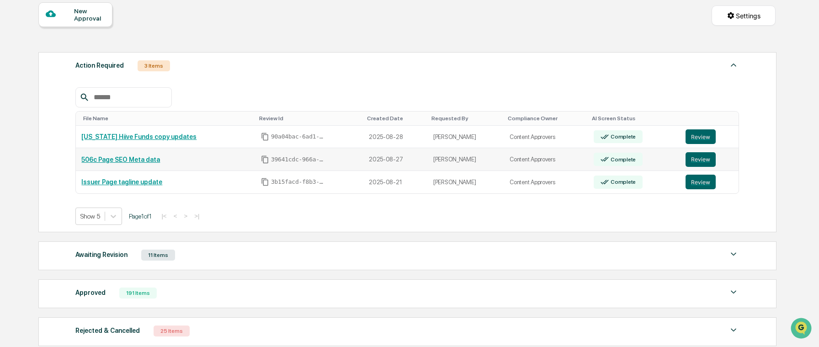
scroll to position [88, 0]
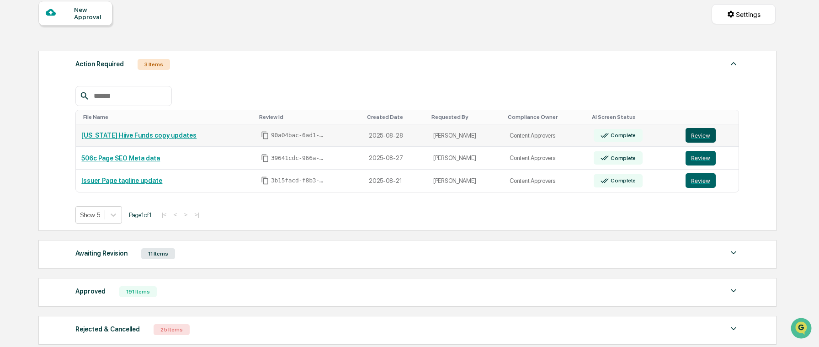
click at [698, 135] on button "Review" at bounding box center [701, 135] width 30 height 15
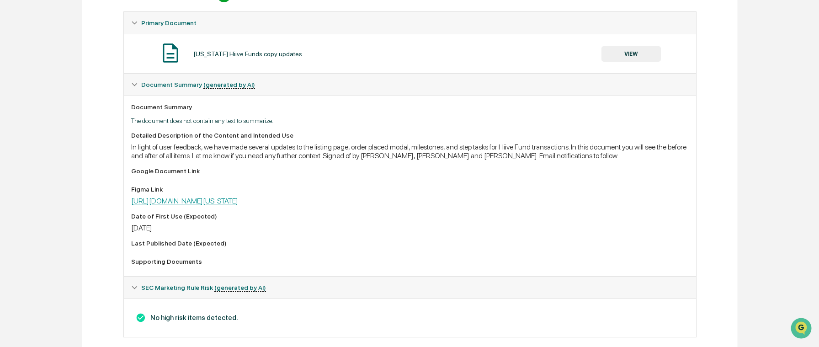
click at [238, 204] on link "[URL][DOMAIN_NAME][US_STATE]" at bounding box center [184, 201] width 107 height 9
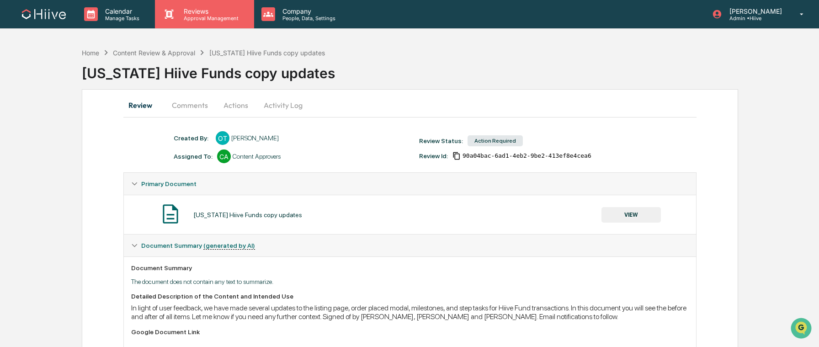
click at [201, 23] on div "Reviews Approval Management" at bounding box center [204, 14] width 99 height 28
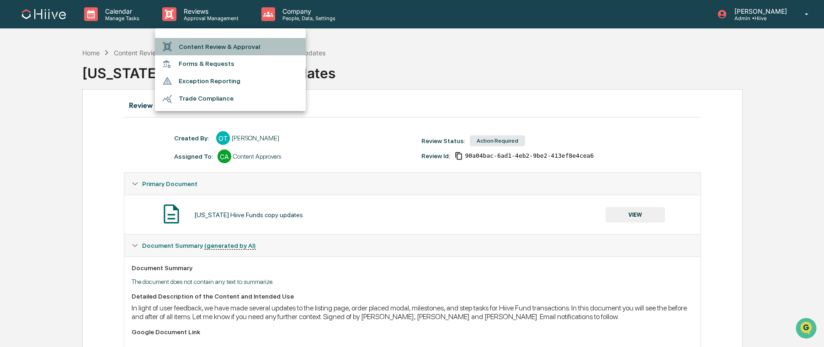
click at [209, 49] on li "Content Review & Approval" at bounding box center [230, 46] width 151 height 17
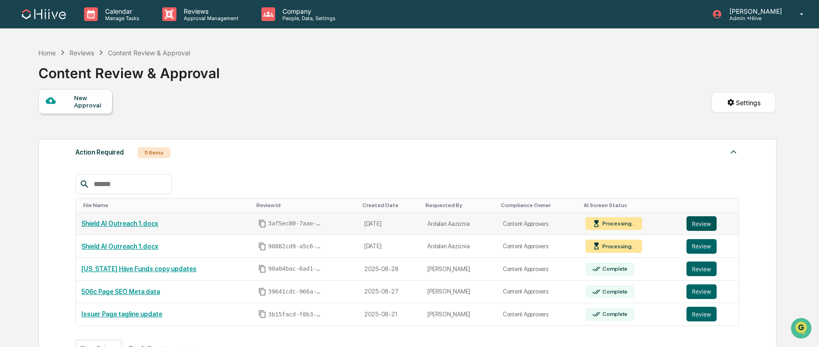
click at [709, 227] on button "Review" at bounding box center [702, 223] width 30 height 15
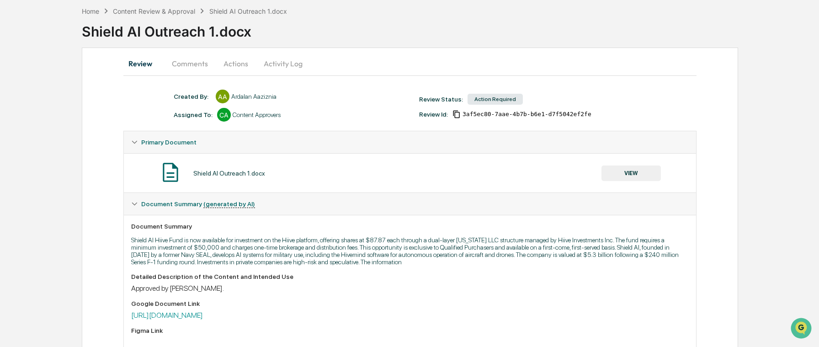
scroll to position [35, 0]
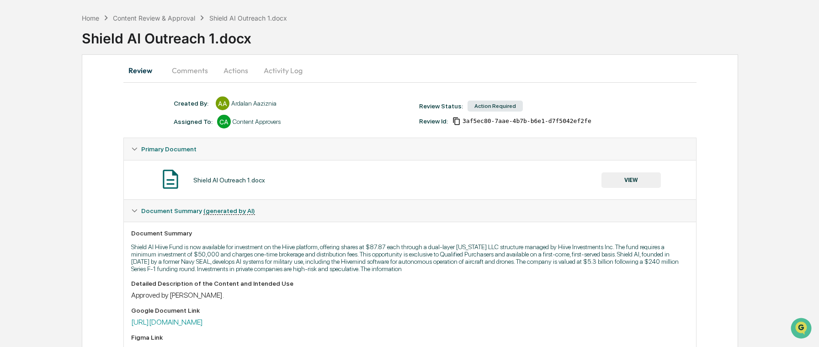
click at [277, 72] on button "Activity Log" at bounding box center [282, 70] width 53 height 22
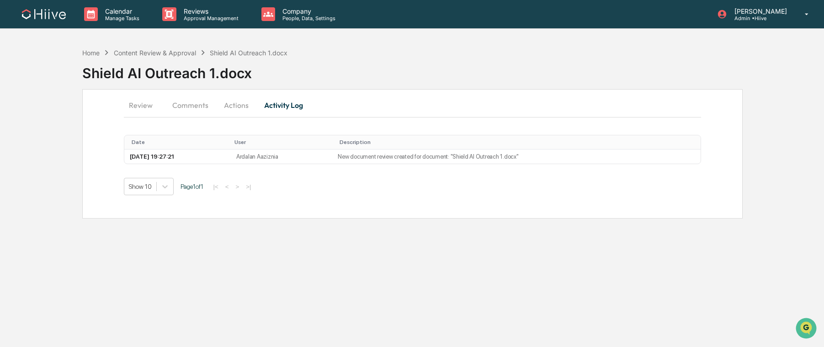
click at [144, 110] on button "Review" at bounding box center [144, 105] width 41 height 22
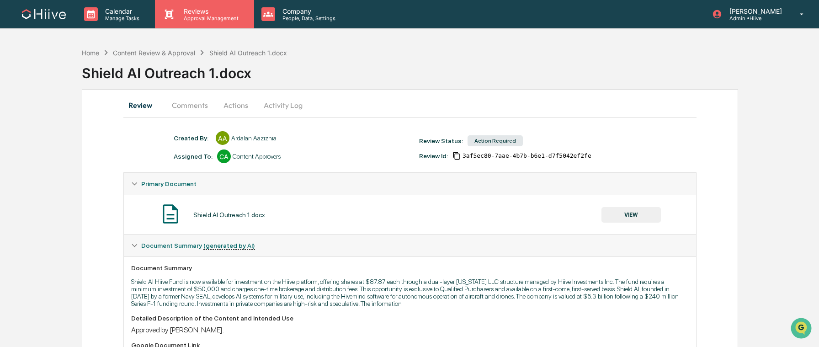
click at [170, 19] on icon at bounding box center [169, 14] width 14 height 14
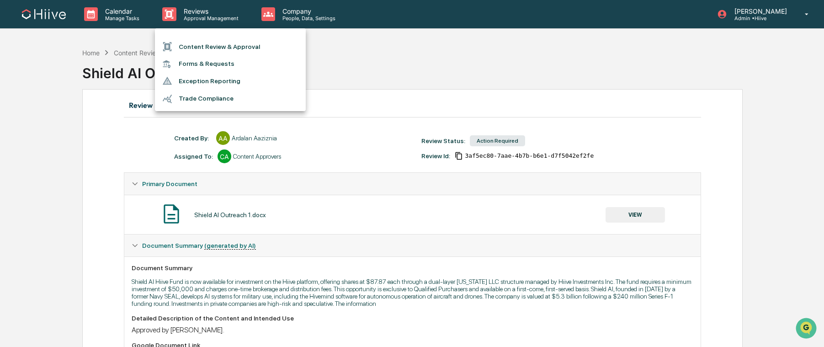
click at [186, 42] on li "Content Review & Approval" at bounding box center [230, 46] width 151 height 17
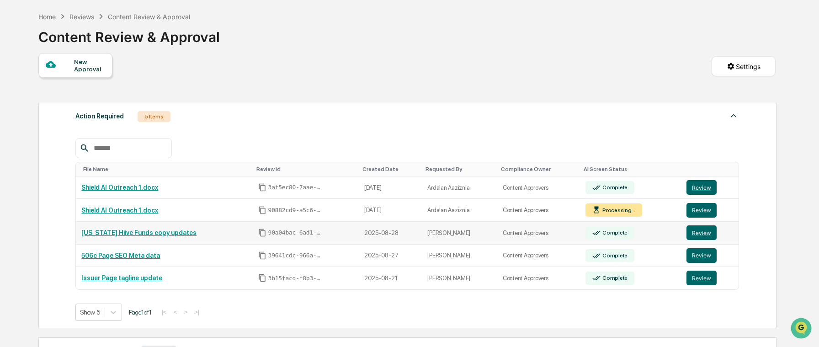
scroll to position [40, 0]
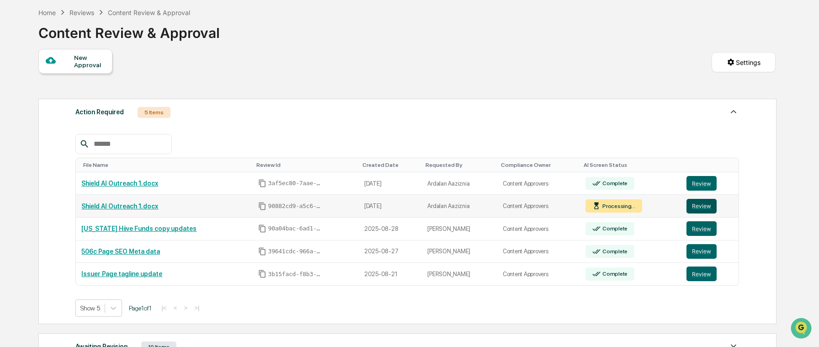
click at [702, 213] on button "Review" at bounding box center [702, 206] width 30 height 15
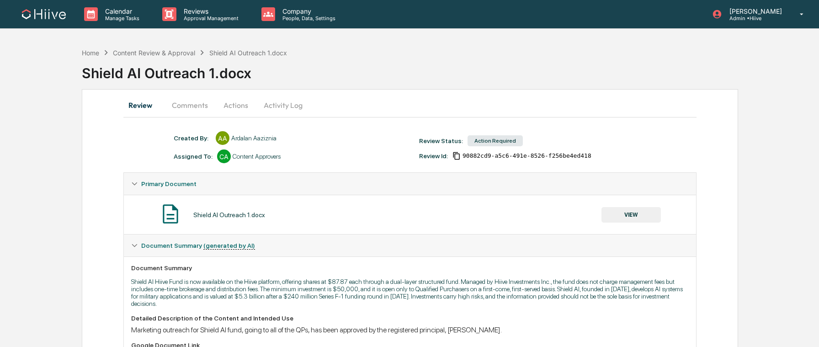
click at [286, 107] on button "Activity Log" at bounding box center [282, 105] width 53 height 22
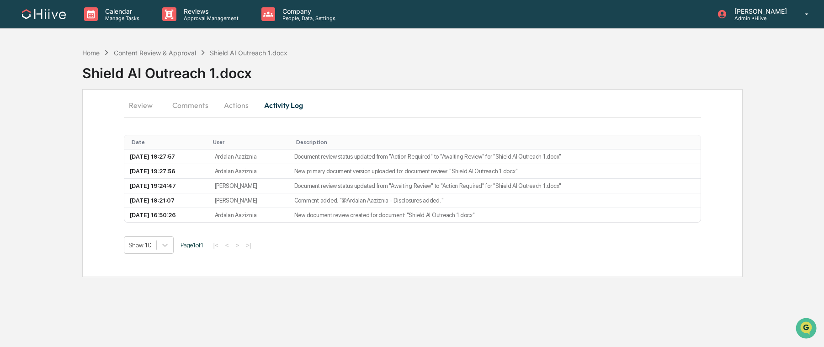
drag, startPoint x: 239, startPoint y: 107, endPoint x: 218, endPoint y: 106, distance: 20.2
click at [239, 107] on button "Actions" at bounding box center [236, 105] width 41 height 22
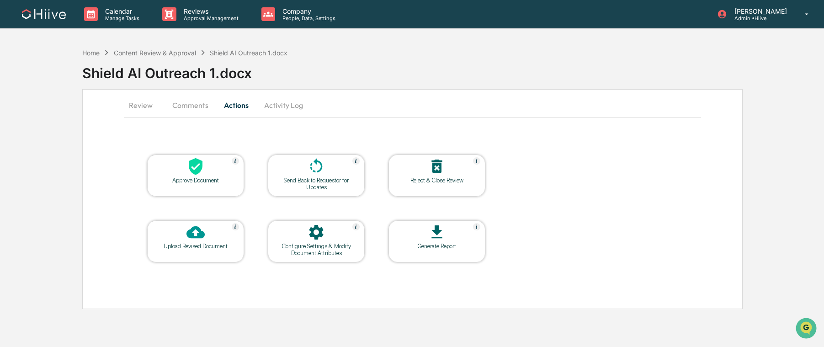
click at [193, 104] on button "Comments" at bounding box center [190, 105] width 51 height 22
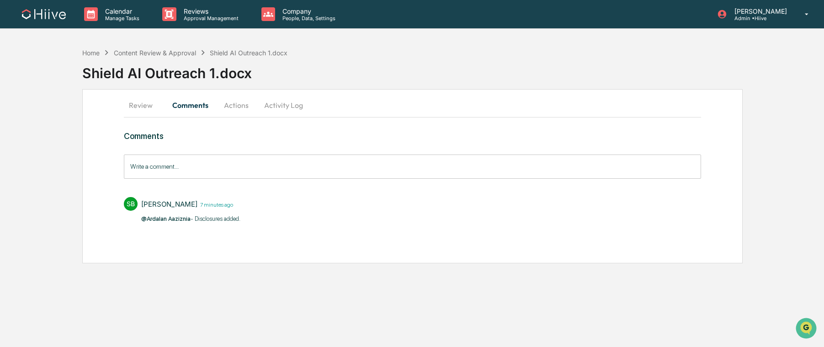
click at [139, 102] on button "Review" at bounding box center [144, 105] width 41 height 22
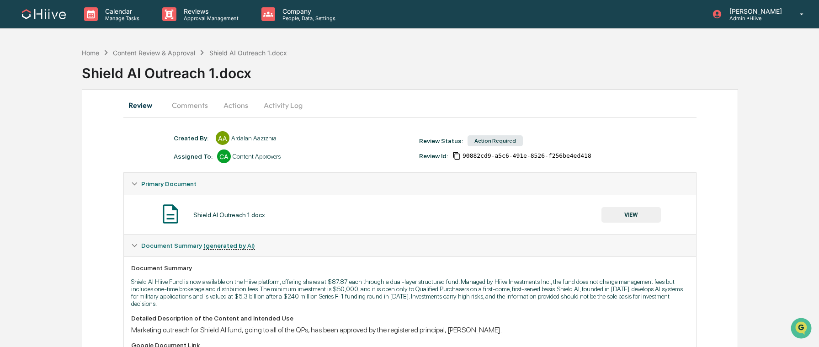
click at [192, 104] on button "Comments" at bounding box center [190, 105] width 51 height 22
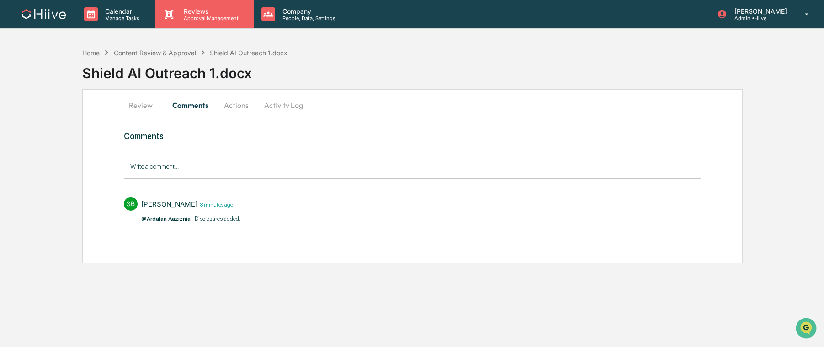
click at [220, 11] on p "Reviews" at bounding box center [209, 11] width 67 height 8
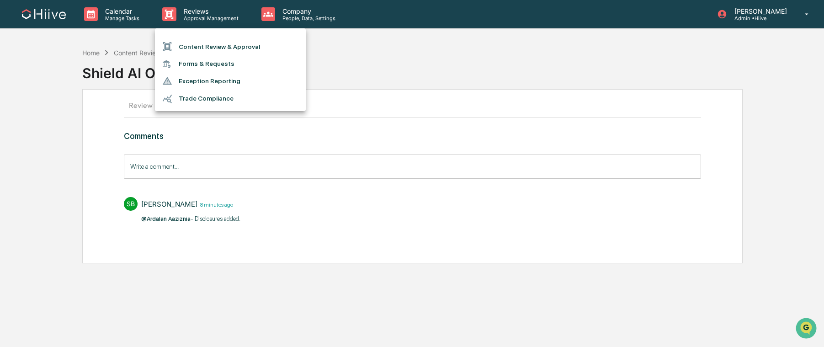
click at [228, 36] on ul "Content Review & Approval Forms & Requests Exception Reporting Trade Compliance" at bounding box center [230, 69] width 151 height 83
click at [223, 43] on li "Content Review & Approval" at bounding box center [230, 46] width 151 height 17
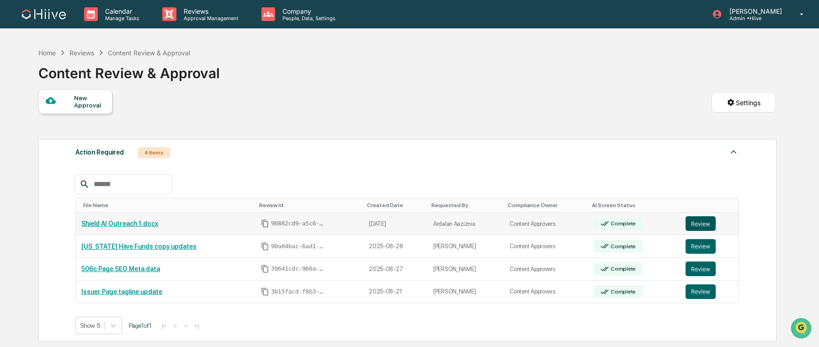
click at [701, 218] on button "Review" at bounding box center [701, 223] width 30 height 15
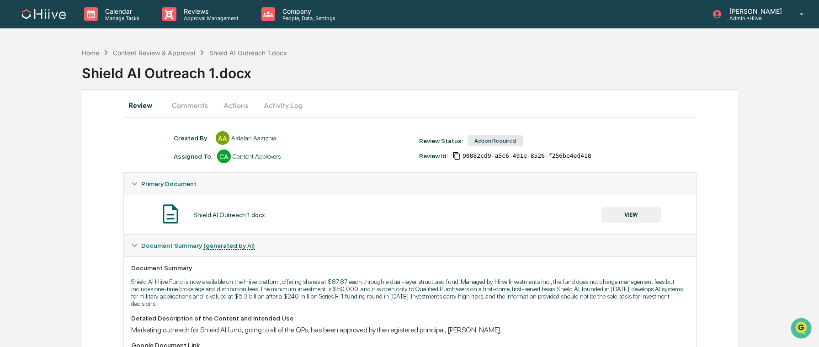
drag, startPoint x: 192, startPoint y: 101, endPoint x: 206, endPoint y: 101, distance: 14.6
click at [192, 101] on button "Comments" at bounding box center [190, 105] width 51 height 22
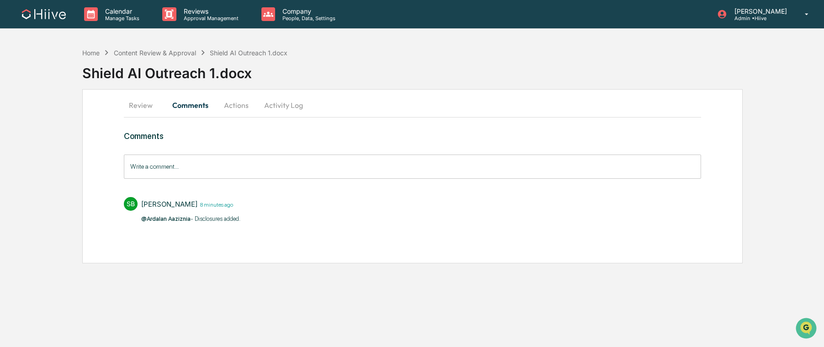
click at [235, 105] on button "Actions" at bounding box center [236, 105] width 41 height 22
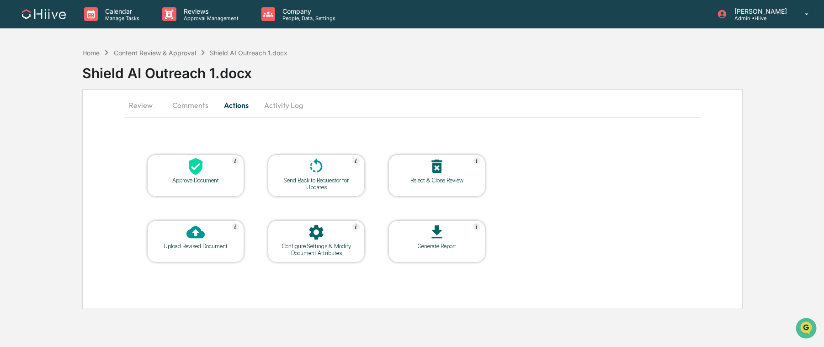
click at [277, 108] on button "Activity Log" at bounding box center [283, 105] width 53 height 22
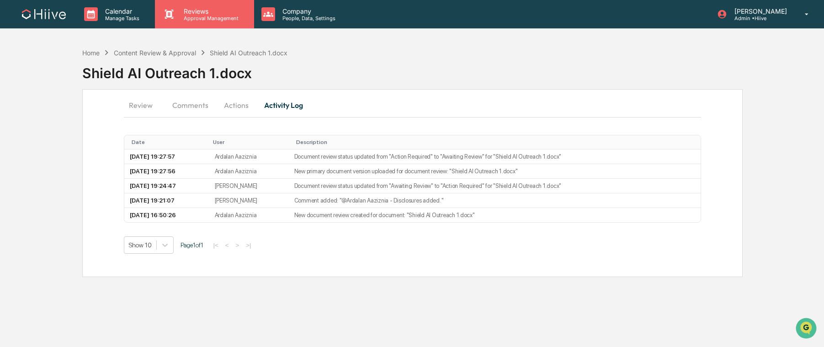
click at [215, 23] on div "Reviews Approval Management" at bounding box center [204, 14] width 99 height 28
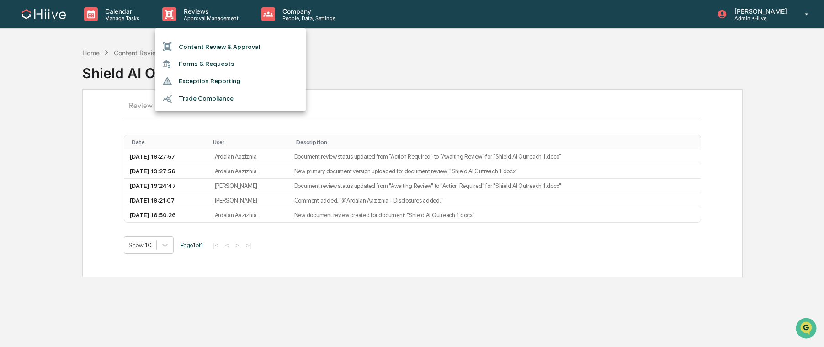
click at [212, 42] on li "Content Review & Approval" at bounding box center [230, 46] width 151 height 17
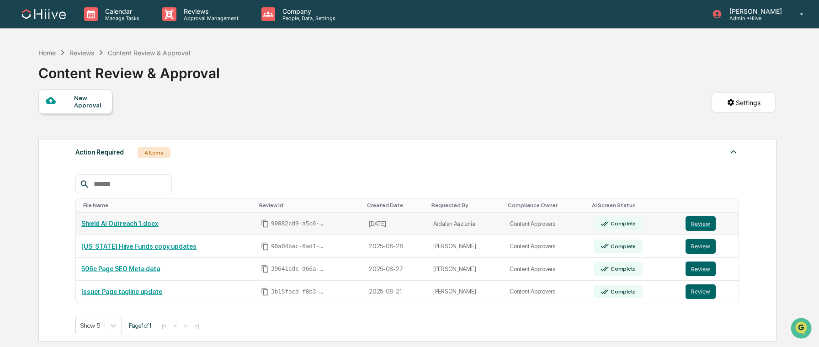
click at [683, 220] on td "Review" at bounding box center [709, 224] width 59 height 23
click at [695, 224] on button "Review" at bounding box center [701, 223] width 30 height 15
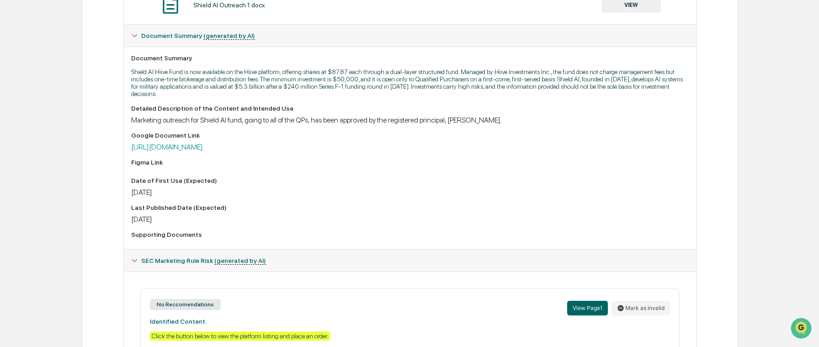
scroll to position [209, 0]
click at [203, 150] on link "[URL][DOMAIN_NAME]" at bounding box center [167, 148] width 72 height 9
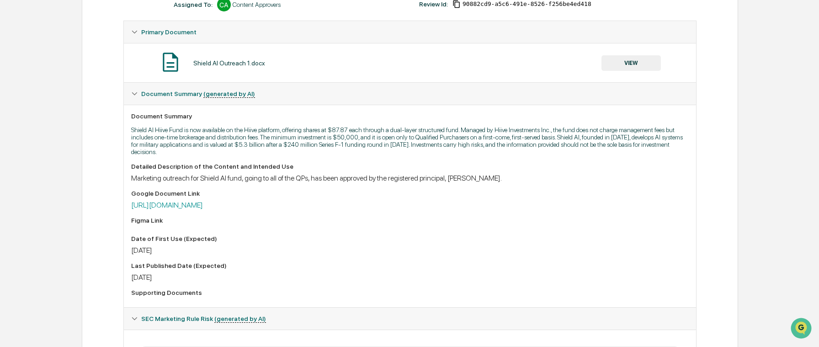
scroll to position [136, 0]
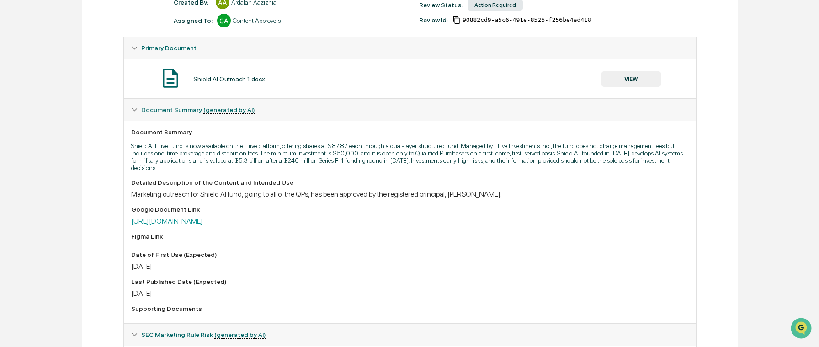
click at [619, 80] on button "VIEW" at bounding box center [631, 79] width 59 height 16
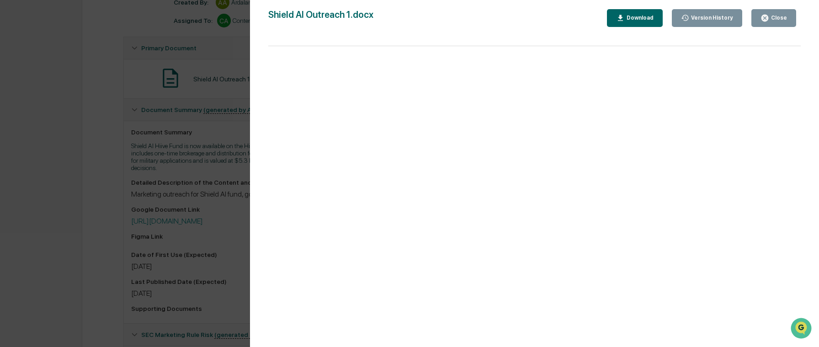
click at [770, 17] on div "Close" at bounding box center [778, 18] width 18 height 6
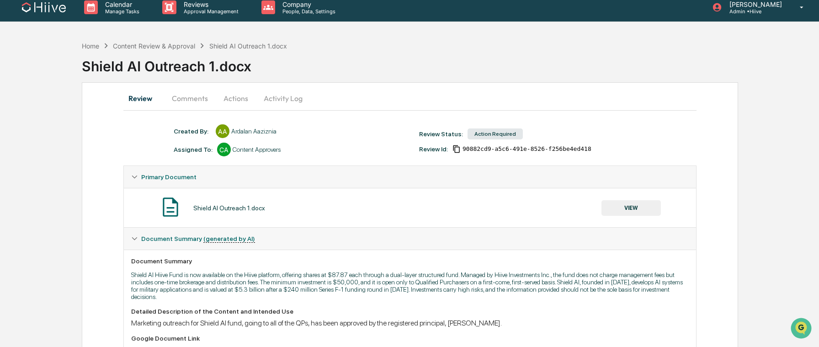
scroll to position [0, 0]
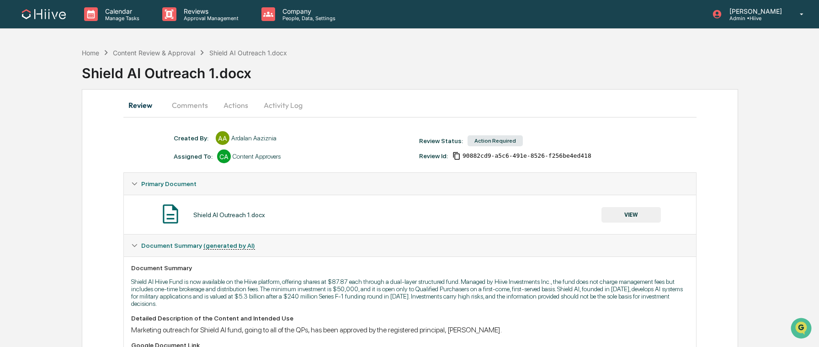
click at [195, 104] on button "Comments" at bounding box center [190, 105] width 51 height 22
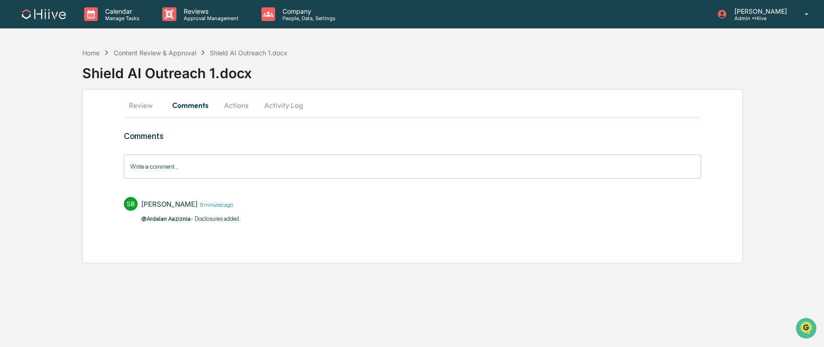
click at [218, 168] on input "Write a comment..." at bounding box center [412, 166] width 577 height 24
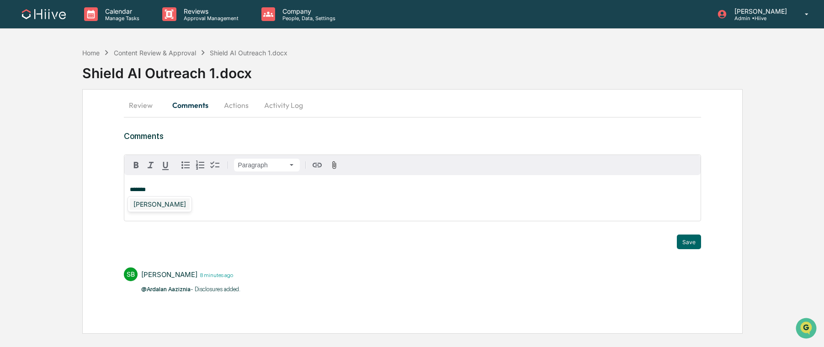
click at [173, 199] on div "Susan Woodard" at bounding box center [160, 203] width 60 height 11
click at [690, 247] on button "Save" at bounding box center [689, 241] width 24 height 15
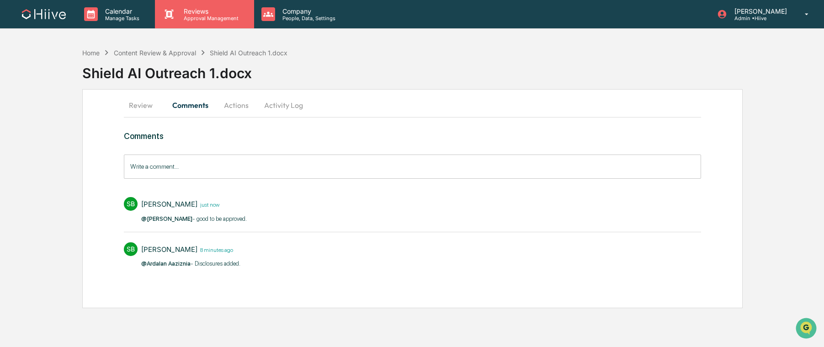
click at [235, 14] on p "Reviews" at bounding box center [209, 11] width 67 height 8
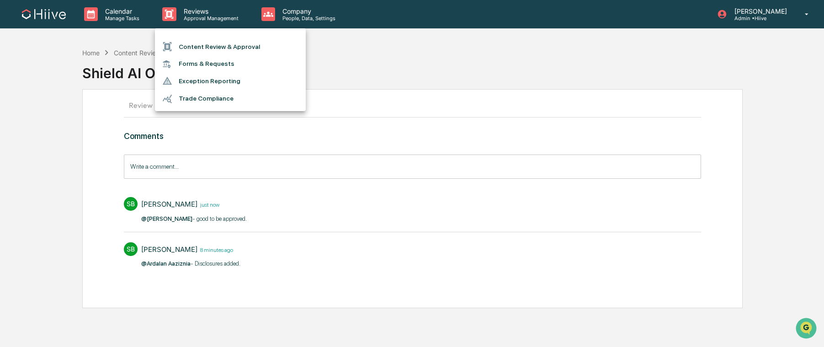
click at [266, 41] on li "Content Review & Approval" at bounding box center [230, 46] width 151 height 17
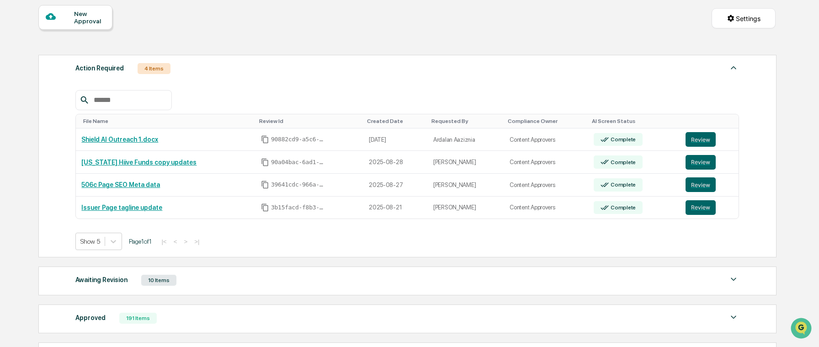
scroll to position [80, 0]
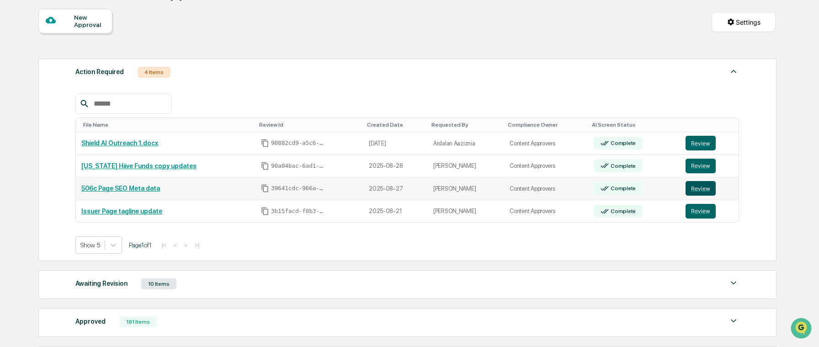
click at [692, 188] on button "Review" at bounding box center [701, 188] width 30 height 15
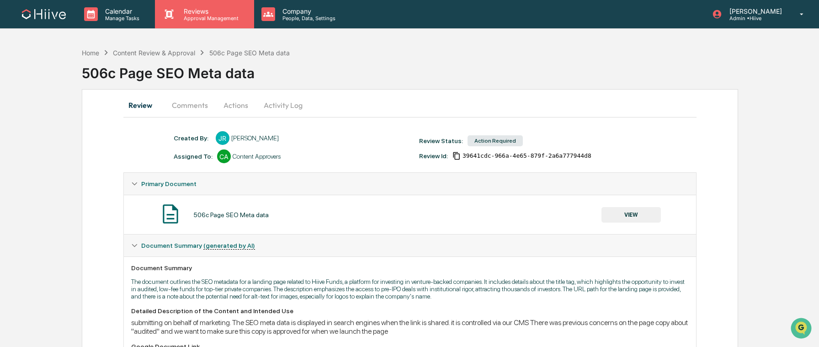
click at [201, 9] on p "Reviews" at bounding box center [209, 11] width 67 height 8
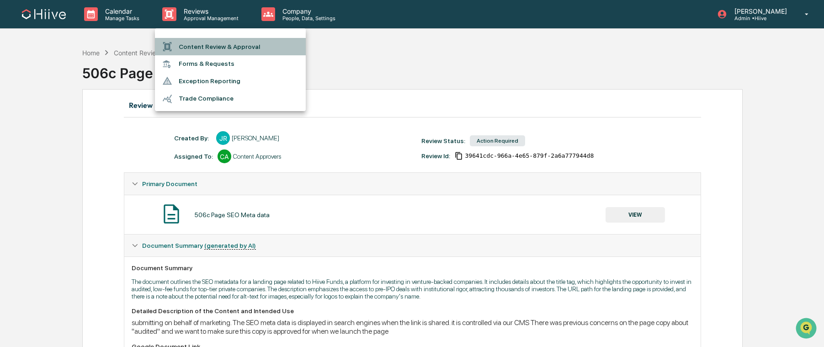
click at [217, 39] on li "Content Review & Approval" at bounding box center [230, 46] width 151 height 17
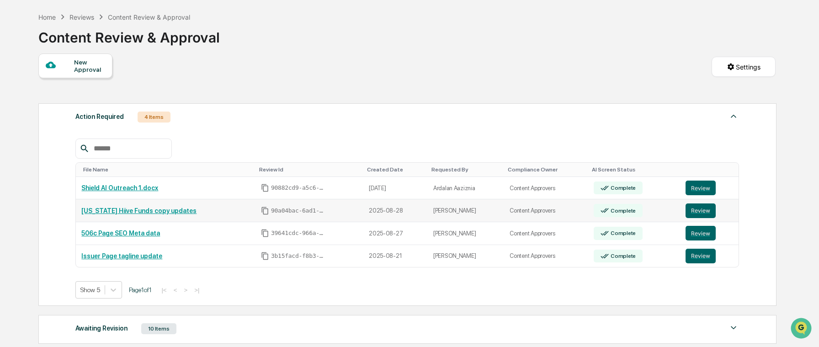
scroll to position [36, 0]
